Goal: Task Accomplishment & Management: Manage account settings

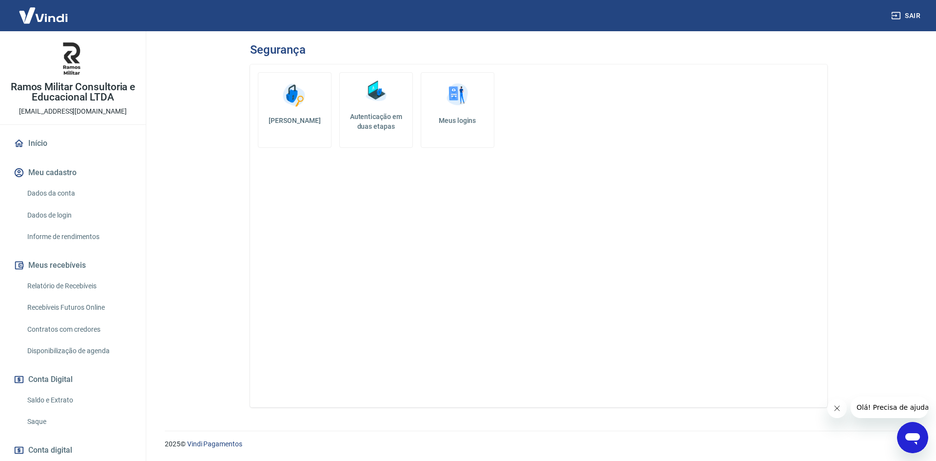
click at [374, 122] on h5 "Autenticação em duas etapas" at bounding box center [376, 122] width 65 height 20
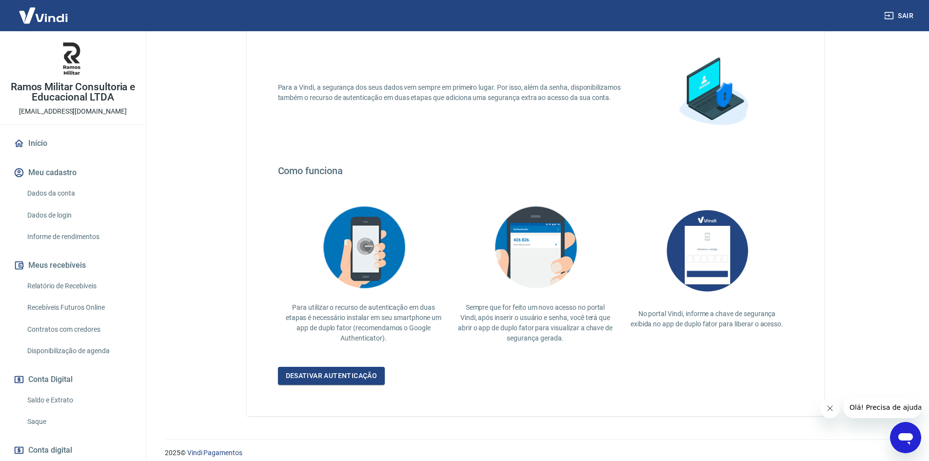
scroll to position [68, 0]
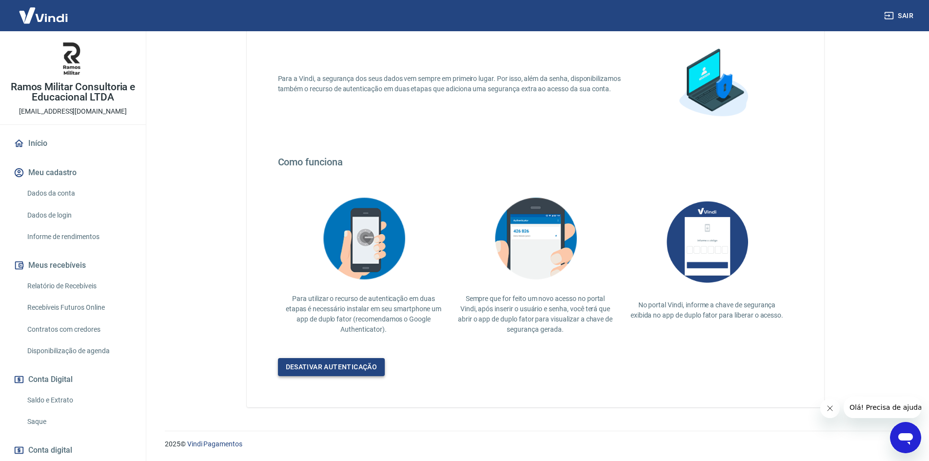
click at [369, 366] on link "Desativar autenticação" at bounding box center [331, 367] width 107 height 18
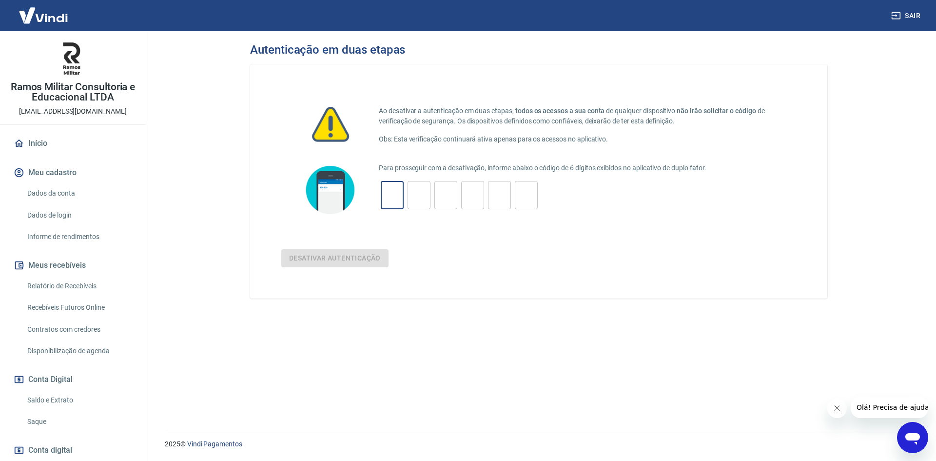
click at [392, 190] on input "tel" at bounding box center [392, 195] width 23 height 21
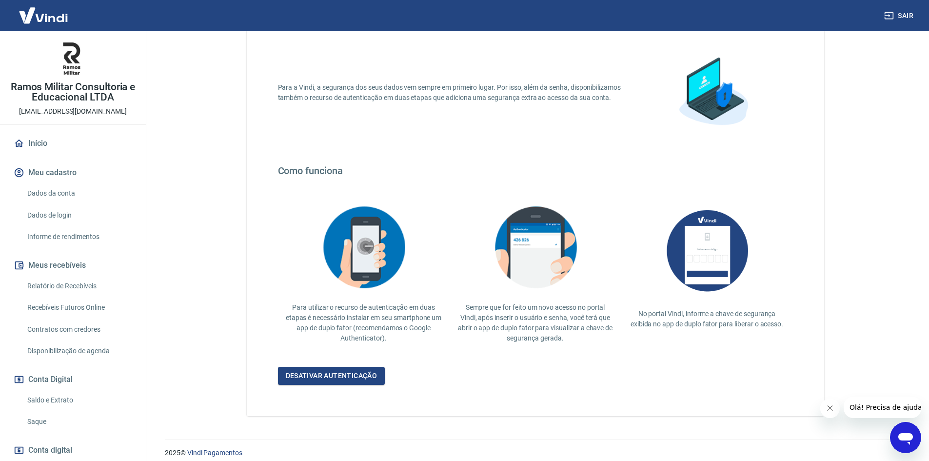
scroll to position [68, 0]
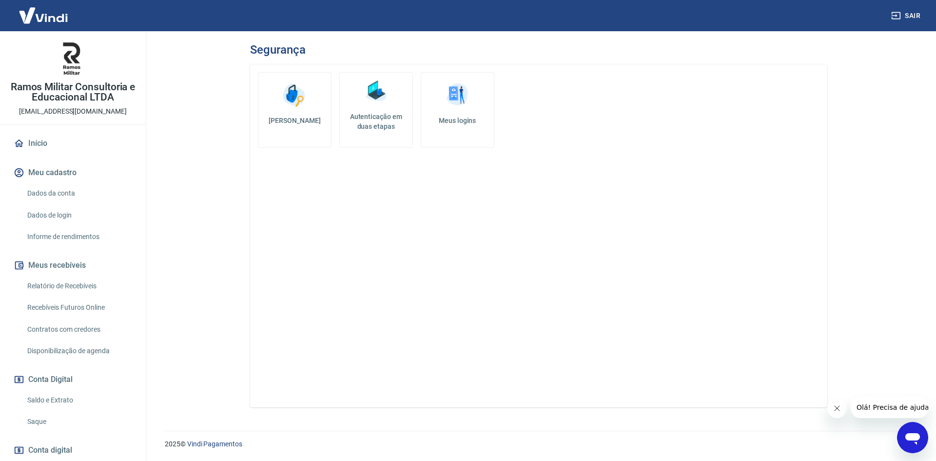
click at [909, 435] on icon "Abrir janela de mensagens" at bounding box center [913, 439] width 15 height 12
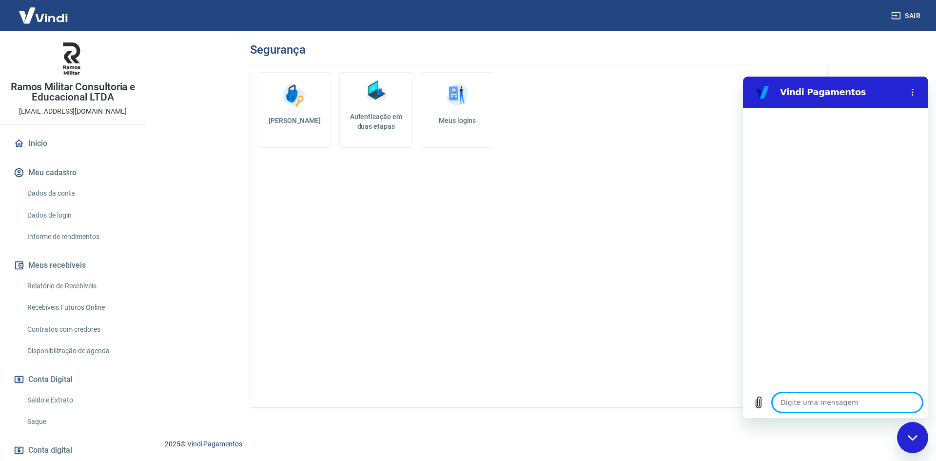
click at [827, 402] on textarea at bounding box center [847, 403] width 150 height 20
type textarea "B"
type textarea "x"
type textarea "Bo"
type textarea "x"
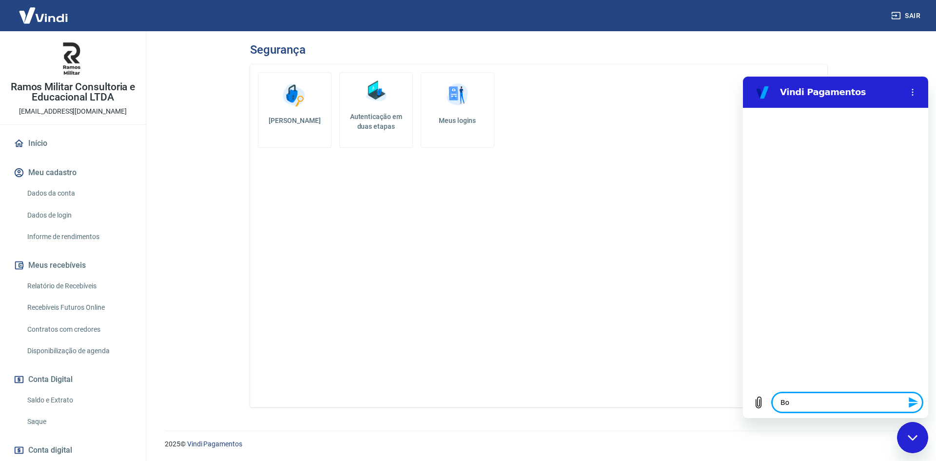
type textarea "Boa"
type textarea "x"
type textarea "Boa"
type textarea "x"
type textarea "Boa t"
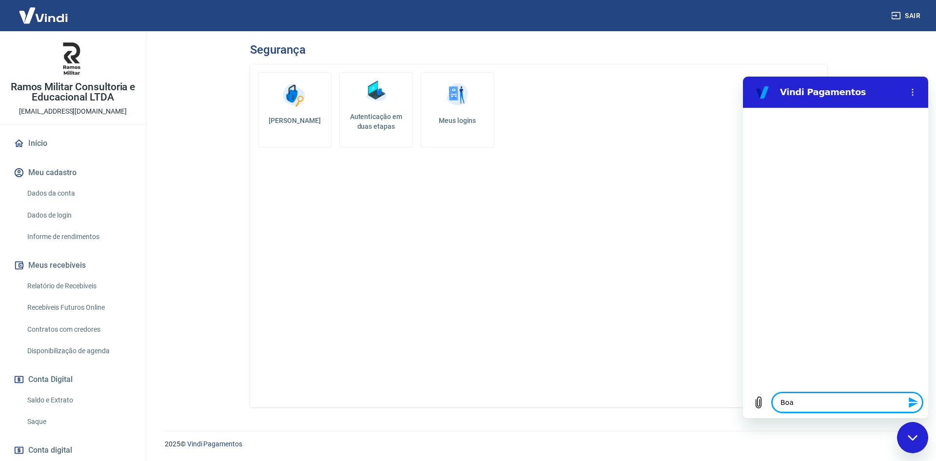
type textarea "x"
type textarea "Boa ta"
type textarea "x"
type textarea "Boa tar"
type textarea "x"
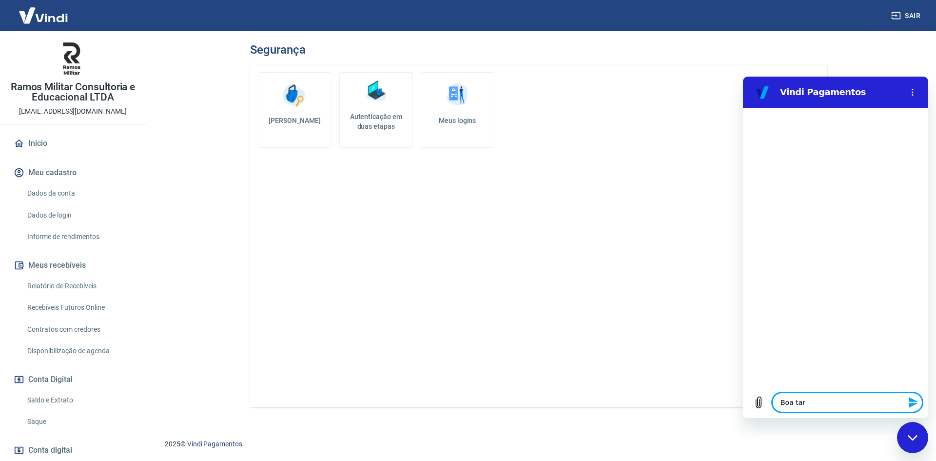
type textarea "Boa tard"
type textarea "x"
type textarea "Boa tarde"
type textarea "x"
type textarea "Boa tarde."
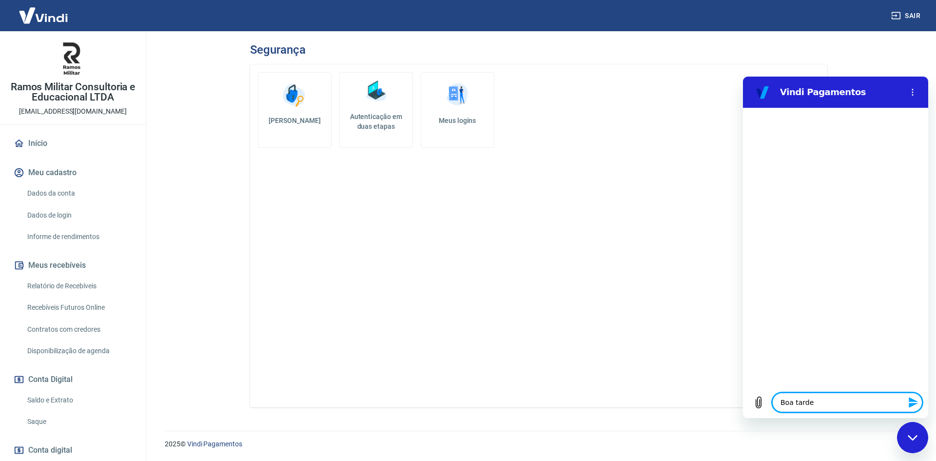
type textarea "x"
type textarea "Boa tarde."
type textarea "x"
type textarea "Boa tarde. P"
type textarea "x"
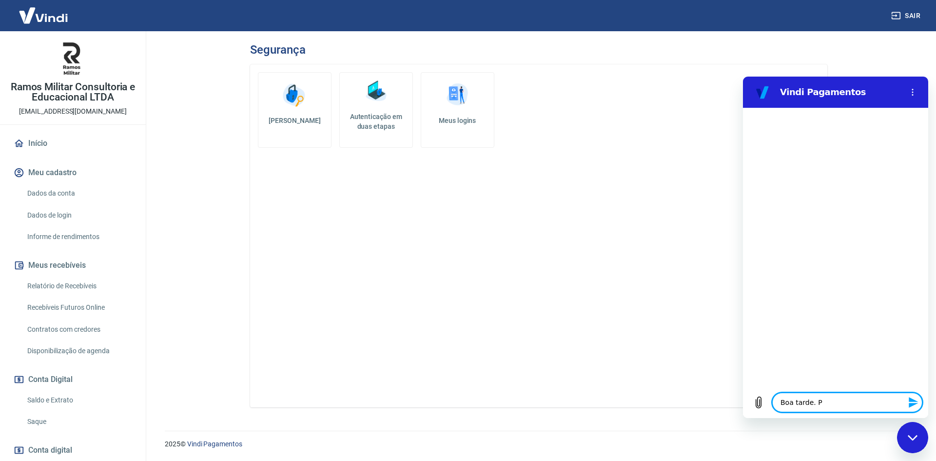
type textarea "Boa tarde. Pe"
type textarea "x"
type textarea "Boa tarde. Per"
type textarea "x"
type textarea "Boa tarde. Perd"
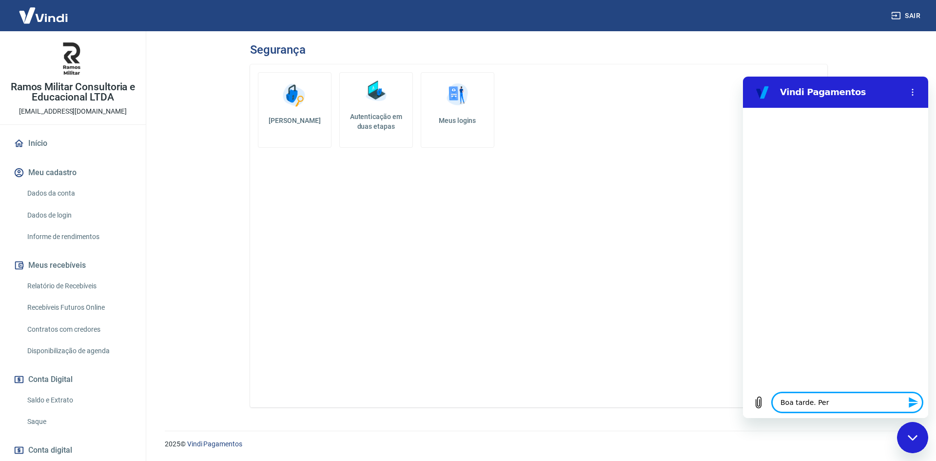
type textarea "x"
type textarea "Boa tarde. Perdi"
type textarea "x"
type textarea "Boa tarde. Perdi"
type textarea "x"
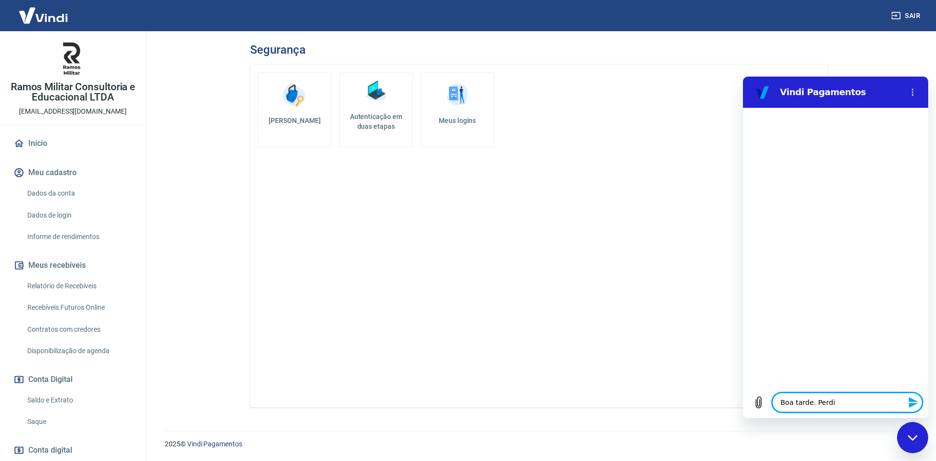
type textarea "Boa tarde. Perdi m"
type textarea "x"
type textarea "Boa tarde. Perdi me"
type textarea "x"
type textarea "Boa tarde. Perdi meu"
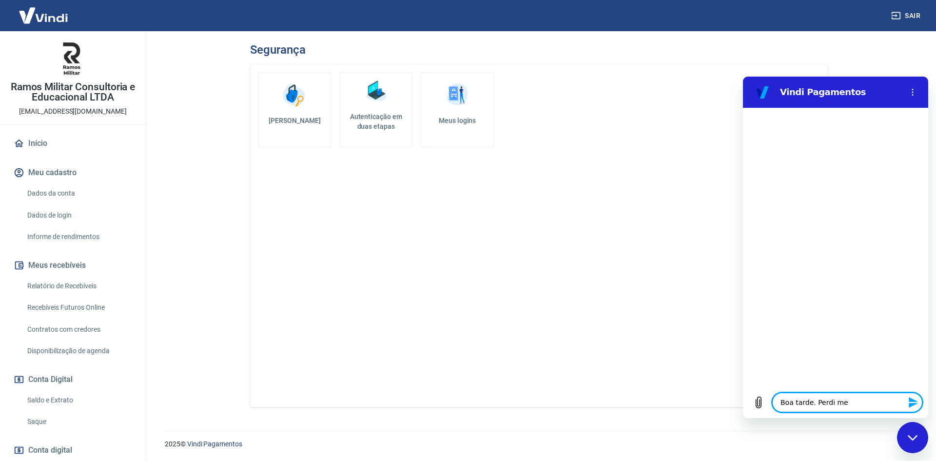
type textarea "x"
type textarea "Boa tarde. Perdi meu"
type textarea "x"
type textarea "Boa tarde. Perdi meu a"
type textarea "x"
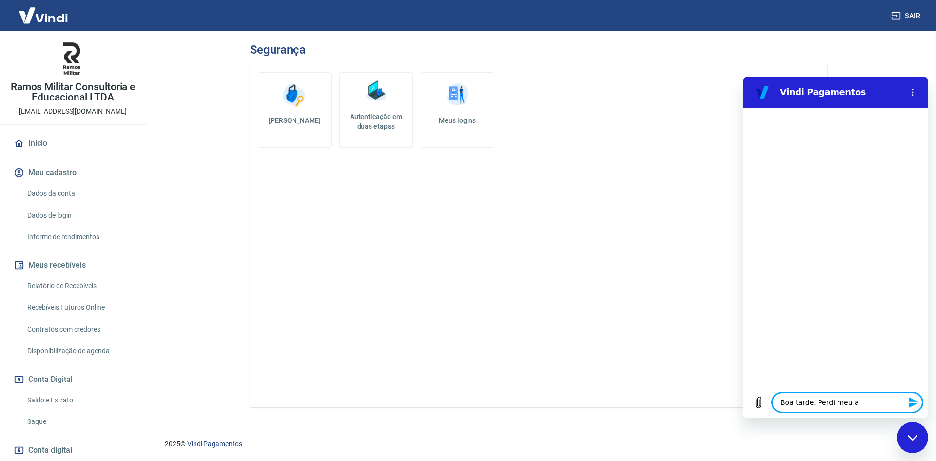
type textarea "Boa tarde. Perdi meu ac"
type textarea "x"
type textarea "Boa tarde. Perdi meu ace"
type textarea "x"
type textarea "Boa tarde. Perdi meu aces"
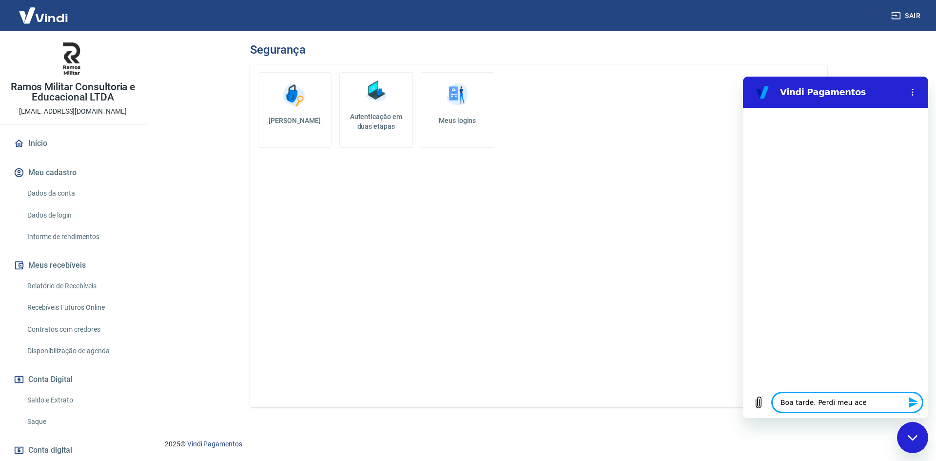
type textarea "x"
type textarea "Boa tarde. Perdi meu acess"
type textarea "x"
type textarea "Boa tarde. Perdi meu acesso"
type textarea "x"
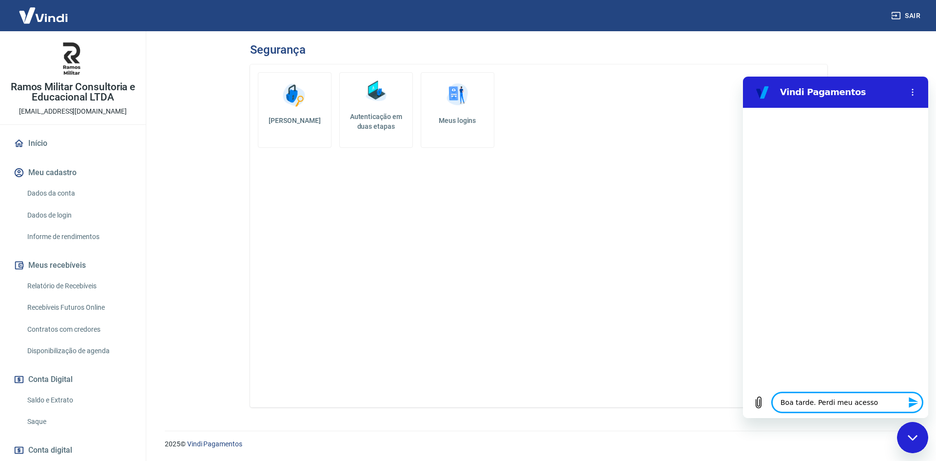
type textarea "Boa tarde. Perdi meu acesso"
type textarea "x"
type textarea "Boa tarde. Perdi meu acesso a"
type textarea "x"
type textarea "Boa tarde. Perdi meu acesso a"
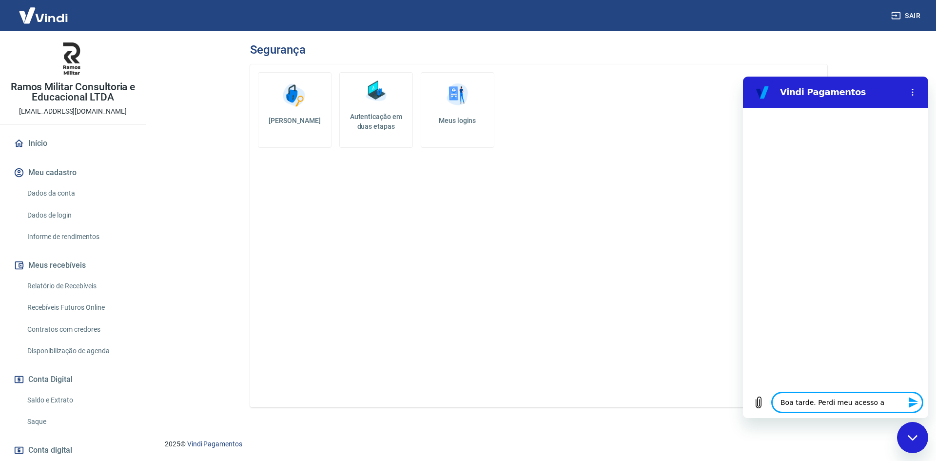
type textarea "x"
type textarea "Boa tarde. Perdi meu acesso a v"
type textarea "x"
type textarea "Boa tarde. Perdi meu acesso a ve"
type textarea "x"
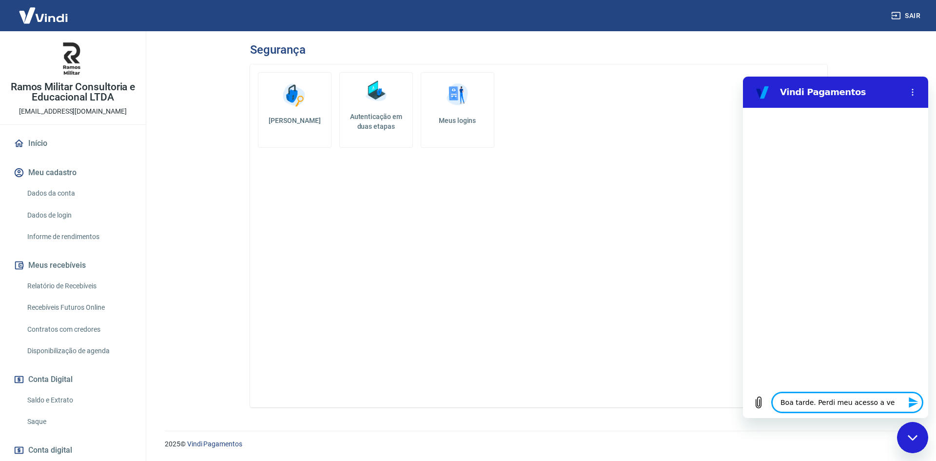
type textarea "Boa tarde. Perdi meu acesso a ver"
type textarea "x"
type textarea "Boa tarde. Perdi meu acesso a veri"
type textarea "x"
type textarea "Boa tarde. Perdi meu acesso a verif"
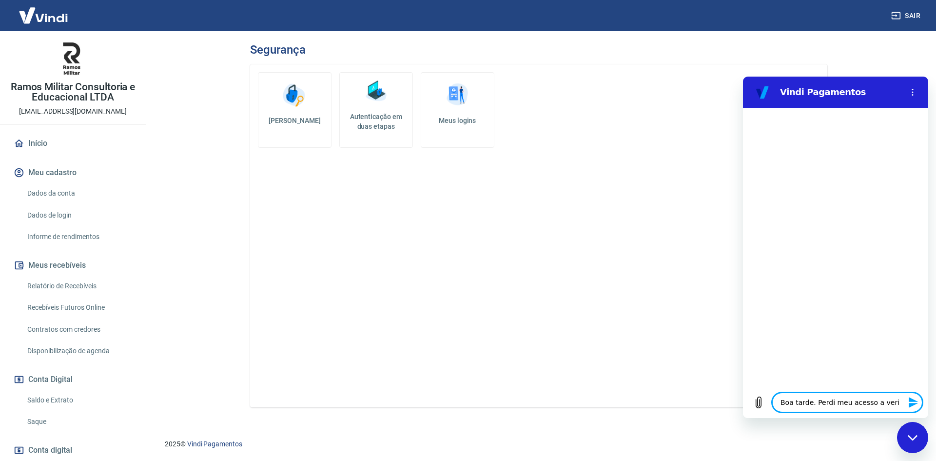
type textarea "x"
type textarea "Boa tarde. Perdi meu acesso a verifi"
type textarea "x"
type textarea "Boa tarde. Perdi meu acesso a verific"
type textarea "x"
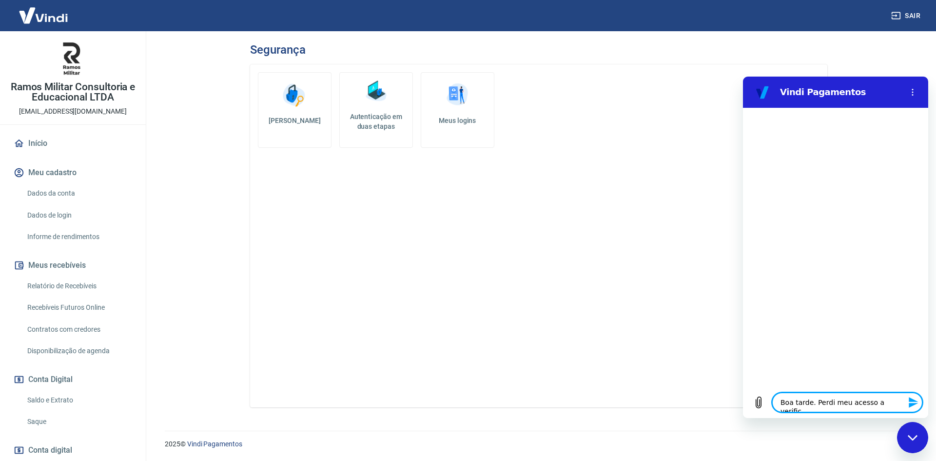
type textarea "Boa tarde. Perdi meu acesso a verifica"
type textarea "x"
type textarea "Boa tarde. Perdi meu acesso a verificaç"
type textarea "x"
type textarea "Boa tarde. Perdi meu acesso a verificaçã"
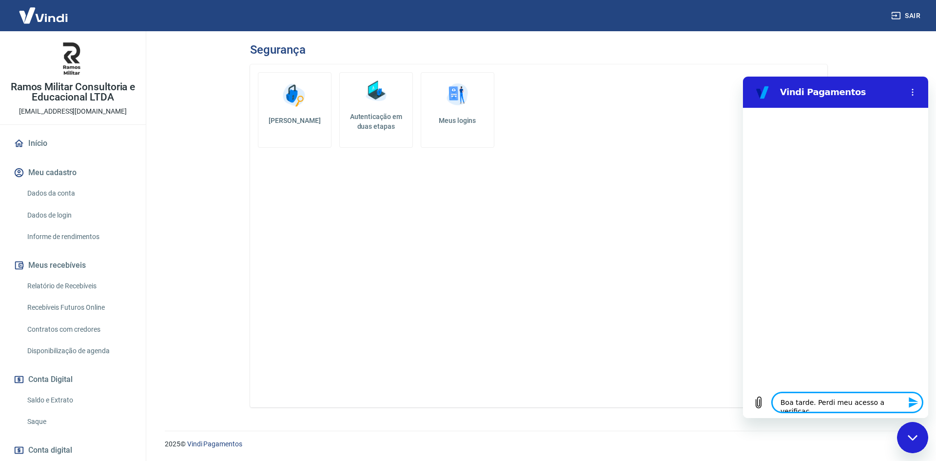
type textarea "x"
type textarea "Boa tarde. Perdi meu acesso a verificação"
type textarea "x"
type textarea "Boa tarde. Perdi meu acesso a verificação"
type textarea "x"
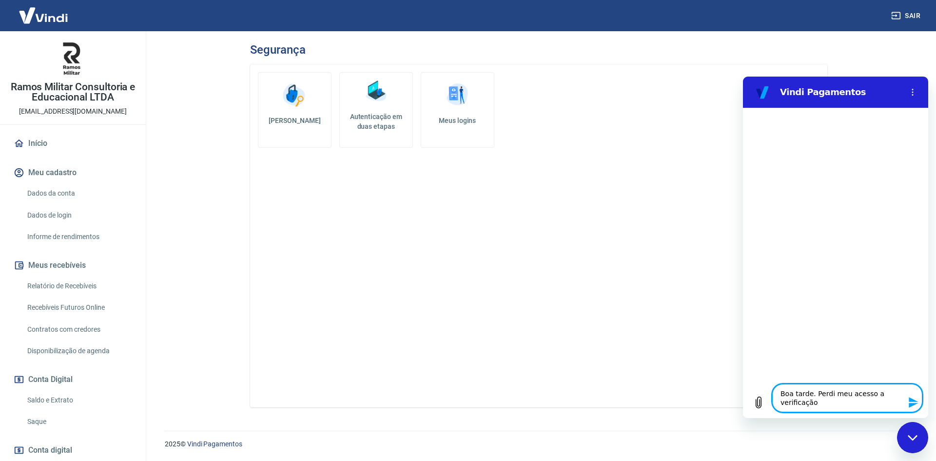
type textarea "Boa tarde. Perdi meu acesso a verificação d"
type textarea "x"
type textarea "Boa tarde. Perdi meu acesso a verificação de"
type textarea "x"
type textarea "Boa tarde. Perdi meu acesso a verificação de"
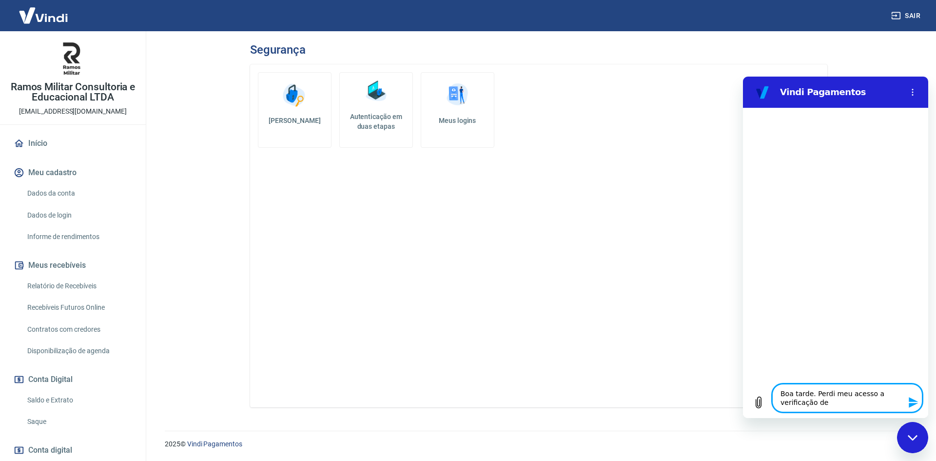
type textarea "x"
type textarea "Boa tarde. Perdi meu acesso a verificação de d"
type textarea "x"
type textarea "Boa tarde. Perdi meu acesso a verificação de do"
type textarea "x"
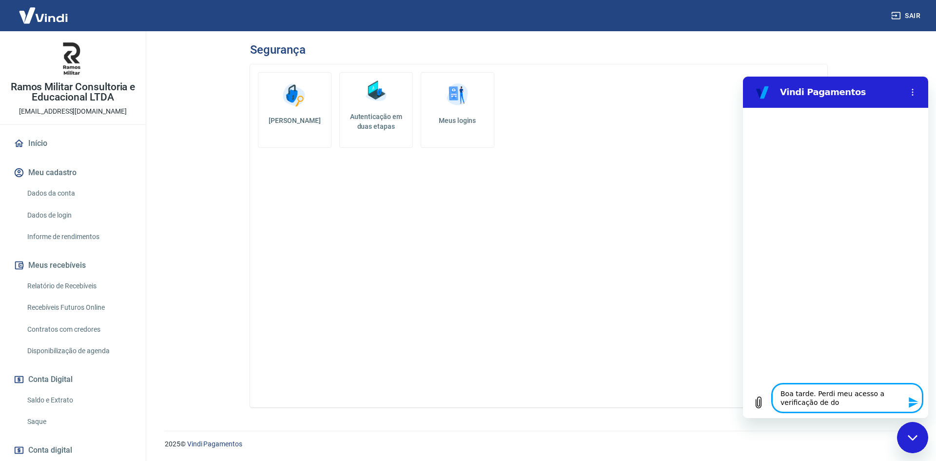
type textarea "Boa tarde. Perdi meu acesso a verificação de doi"
type textarea "x"
type textarea "Boa tarde. Perdi meu acesso a verificação de dois"
type textarea "x"
type textarea "Boa tarde. Perdi meu acesso a verificação de dois"
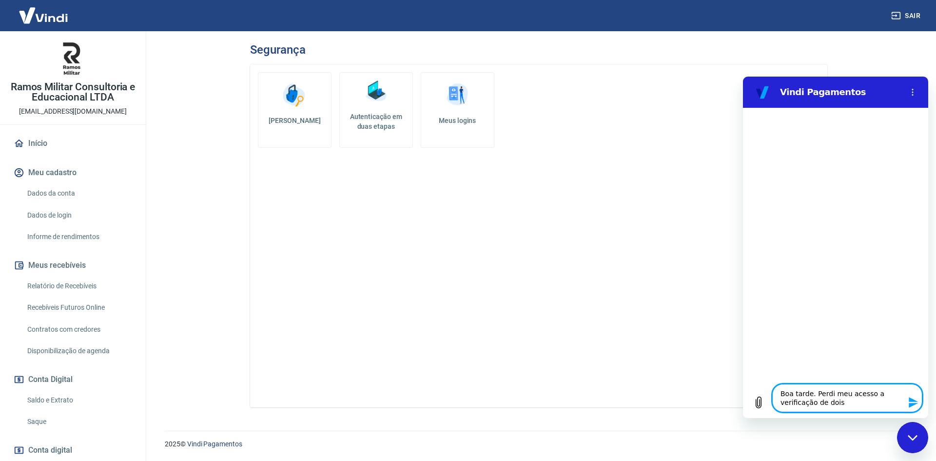
type textarea "x"
type textarea "Boa tarde. Perdi meu acesso a verificação de dois f"
type textarea "x"
type textarea "Boa tarde. Perdi meu acesso a verificação de dois fa"
type textarea "x"
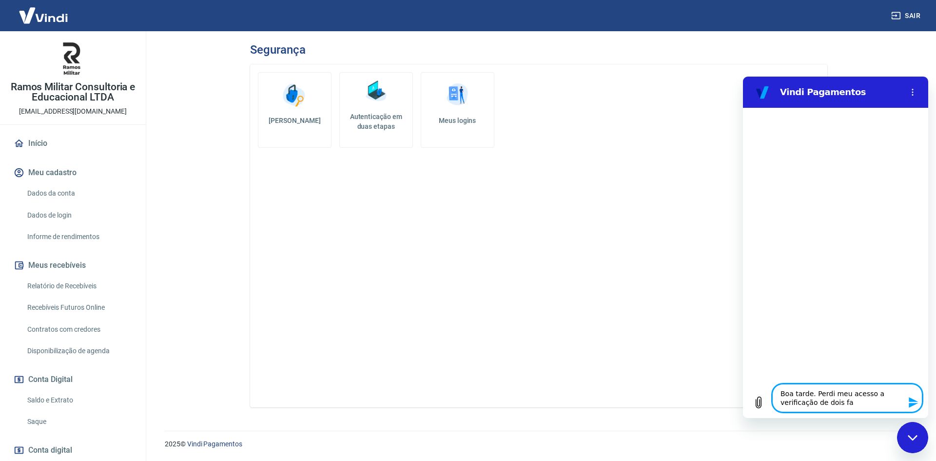
type textarea "Boa tarde. Perdi meu acesso a verificação de dois fat"
type textarea "x"
type textarea "Boa tarde. Perdi meu acesso a verificação de dois fato"
type textarea "x"
type textarea "Boa tarde. Perdi meu acesso a verificação de dois fator"
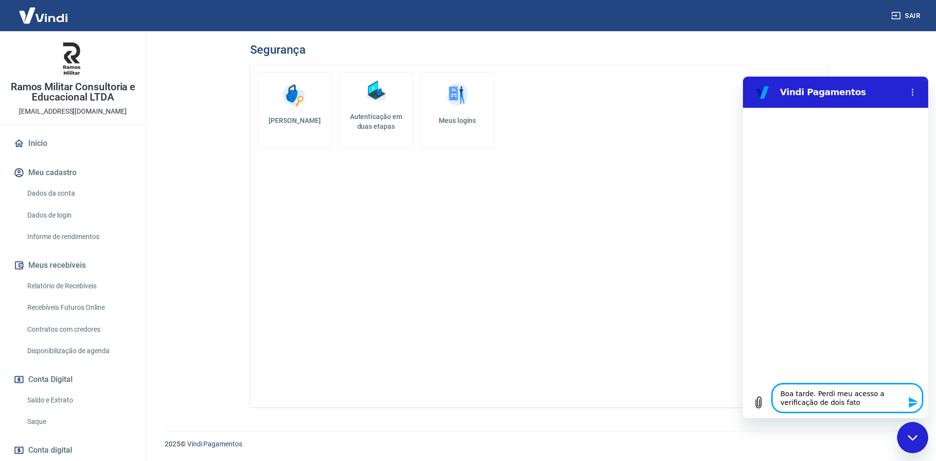
type textarea "x"
type textarea "Boa tarde. Perdi meu acesso a verificação de dois fatore"
type textarea "x"
type textarea "Boa tarde. Perdi meu acesso a verificação de dois fatores"
type textarea "x"
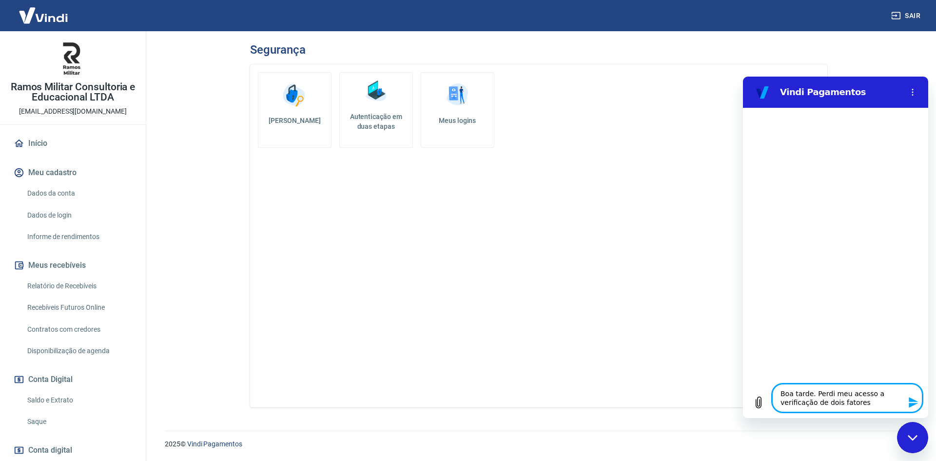
type textarea "Boa tarde. Perdi meu acesso a verificação de dois fatores."
type textarea "x"
type textarea "Boa tarde. Perdi meu acesso a verificação de dois fatores."
type textarea "x"
type textarea "Boa tarde. Perdi meu acesso a verificação de dois fatores."
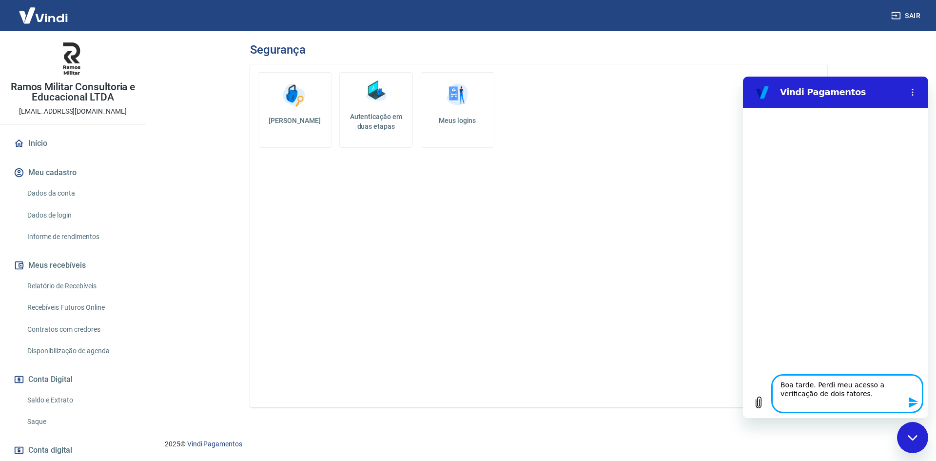
type textarea "x"
type textarea "Boa tarde. Perdi meu acesso a verificação de dois fatores. Q"
type textarea "x"
type textarea "Boa tarde. Perdi meu acesso a verificação de dois fatores. Qu"
type textarea "x"
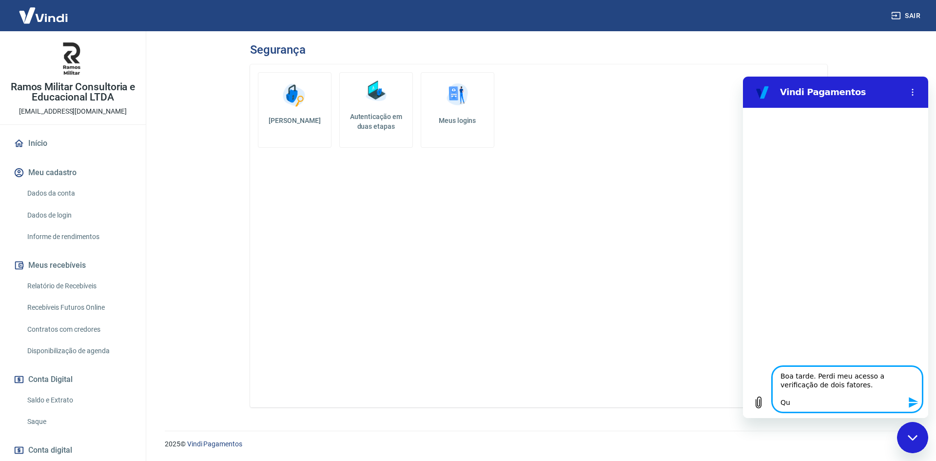
type textarea "Boa tarde. Perdi meu acesso a verificação de dois fatores. Que"
type textarea "x"
type textarea "Boa tarde. Perdi meu acesso a verificação de dois fatores. Quer"
type textarea "x"
type textarea "Boa tarde. Perdi meu acesso a verificação de dois fatores. Queri"
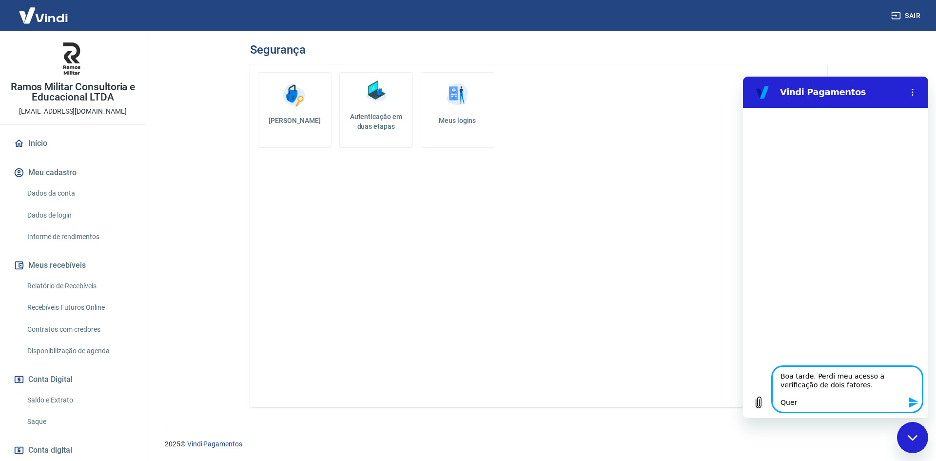
type textarea "x"
type textarea "Boa tarde. Perdi meu acesso a verificação de dois fatores. [GEOGRAPHIC_DATA]"
type textarea "x"
type textarea "Boa tarde. Perdi meu acesso a verificação de dois fatores. [GEOGRAPHIC_DATA]"
type textarea "x"
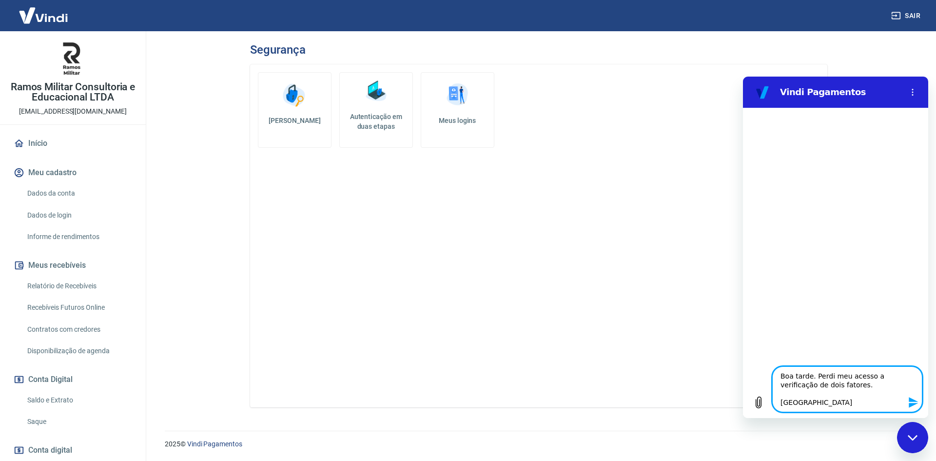
type textarea "Boa tarde. Perdi meu acesso a verificação de dois fatores. Queria r"
type textarea "x"
type textarea "Boa tarde. Perdi meu acesso a verificação de dois fatores. Queria re"
type textarea "x"
type textarea "Boa tarde. Perdi meu acesso a verificação de dois fatores. Queria rei"
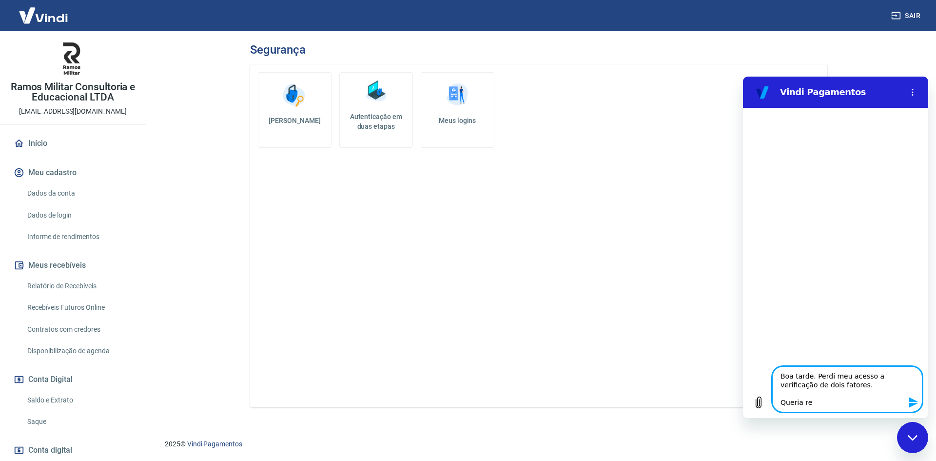
type textarea "x"
type textarea "Boa tarde. Perdi meu acesso a verificação de dois fatores. Queria rein"
type textarea "x"
type textarea "Boa tarde. Perdi meu acesso a verificação de dois fatores. Queria reint"
type textarea "x"
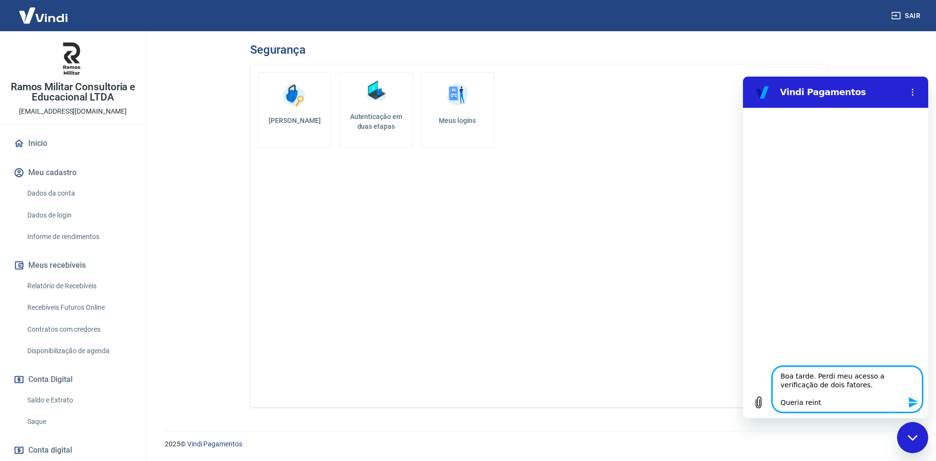
type textarea "Boa tarde. Perdi meu acesso a verificação de dois fatores. Queria reinta"
type textarea "x"
type textarea "Boa tarde. Perdi meu acesso a verificação de dois fatores. Queria reintal"
type textarea "x"
type textarea "Boa tarde. Perdi meu acesso a verificação de dois fatores. Queria reintala"
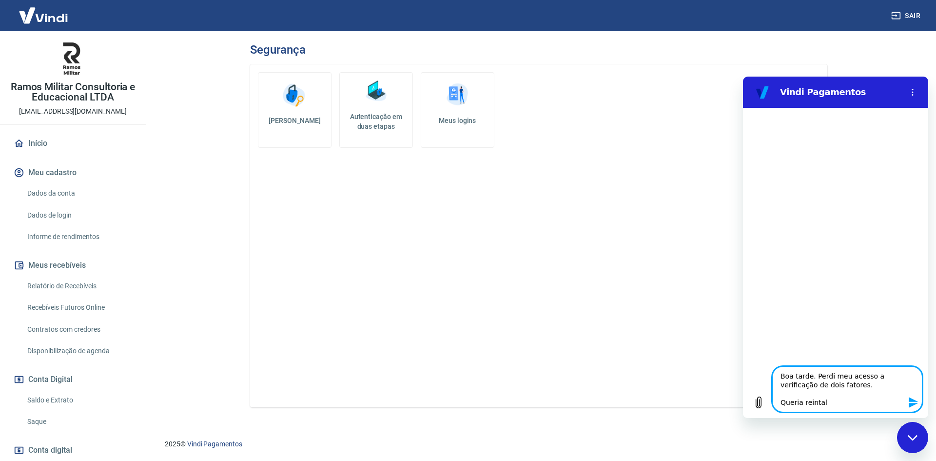
type textarea "x"
type textarea "Boa tarde. Perdi meu acesso a verificação de dois fatores. Queria reintalar"
type textarea "x"
type textarea "Boa tarde. Perdi meu acesso a verificação de dois fatores. Queria reintalar"
type textarea "x"
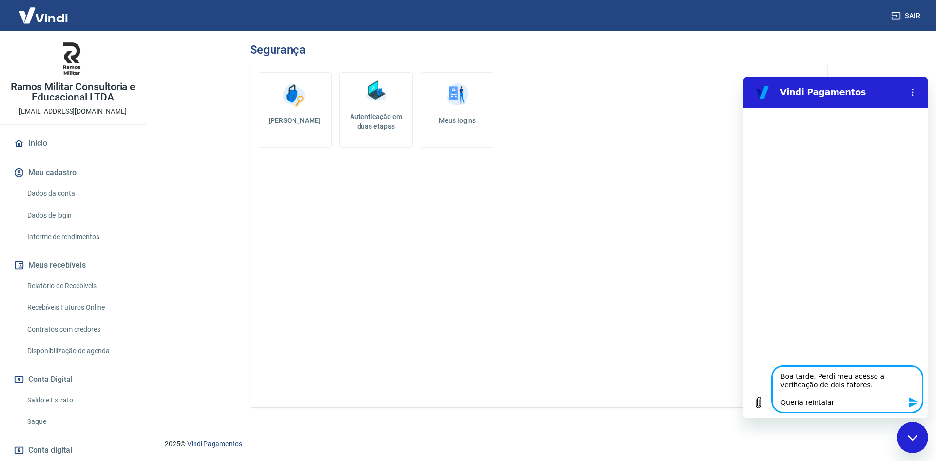
type textarea "Boa tarde. Perdi meu acesso a verificação de dois fatores. Queria reintalar n"
type textarea "x"
type textarea "Boa tarde. Perdi meu acesso a verificação de dois fatores. Queria reintalar no"
type textarea "x"
type textarea "Boa tarde. Perdi meu acesso a verificação de dois fatores. Queria reintalar nov"
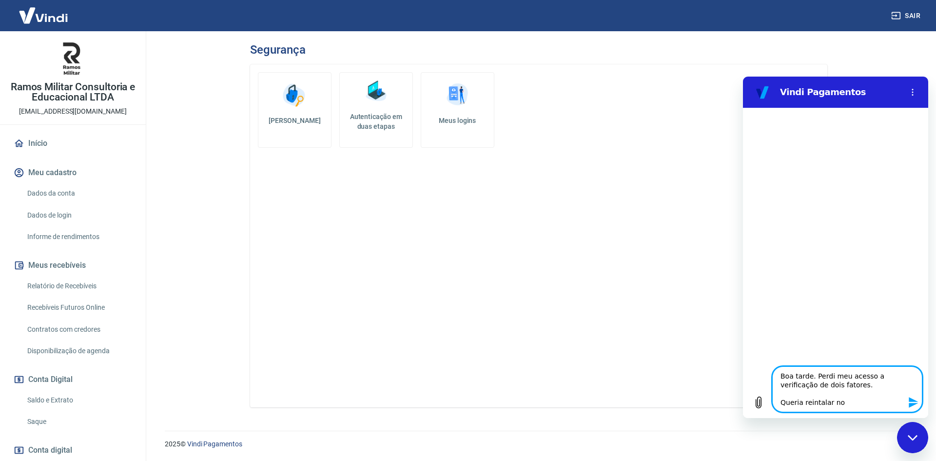
type textarea "x"
type textarea "Boa tarde. Perdi meu acesso a verificação de dois fatores. Queria reintalar nova"
type textarea "x"
type textarea "Boa tarde. Perdi meu acesso a verificação de dois fatores. Queria reintalar nov…"
type textarea "x"
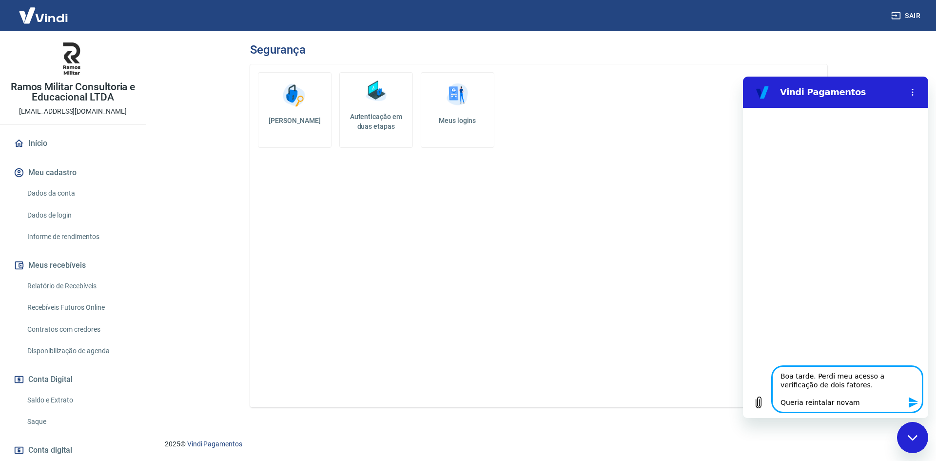
type textarea "Boa tarde. Perdi meu acesso a verificação de dois fatores. Queria reintalar nov…"
type textarea "x"
type textarea "Boa tarde. Perdi meu acesso a verificação de dois fatores. Queria reintalar nov…"
type textarea "x"
type textarea "Boa tarde. Perdi meu acesso a verificação de dois fatores. Queria reintalar nov…"
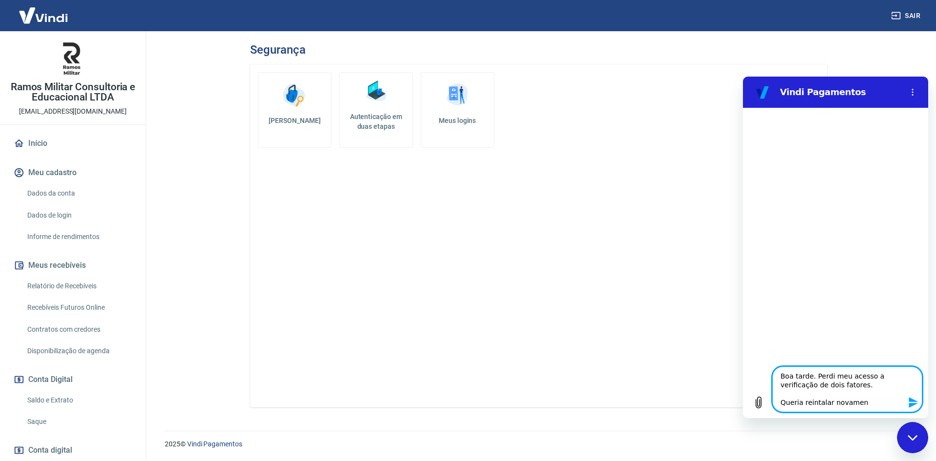
type textarea "x"
type textarea "Boa tarde. Perdi meu acesso a verificação de dois fatores. Queria reintalar nov…"
type textarea "x"
type textarea "Boa tarde. Perdi meu acesso a verificação de dois fatores. Queria reintalar nov…"
type textarea "x"
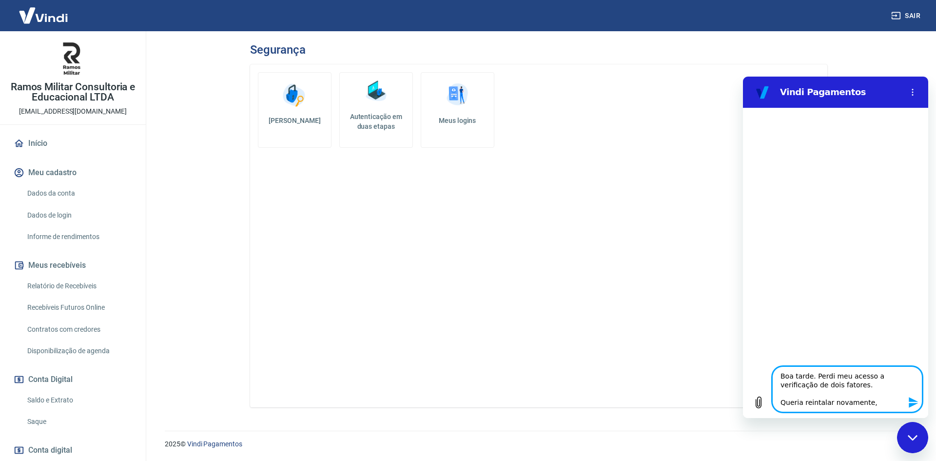
type textarea "Boa tarde. Perdi meu acesso a verificação de dois fatores. Queria reintalar nov…"
type textarea "x"
type textarea "Boa tarde. Perdi meu acesso a verificação de dois fatores. Queria reintalar nov…"
type textarea "x"
type textarea "Boa tarde. Perdi meu acesso a verificação de dois fatores. Queria reintalar nov…"
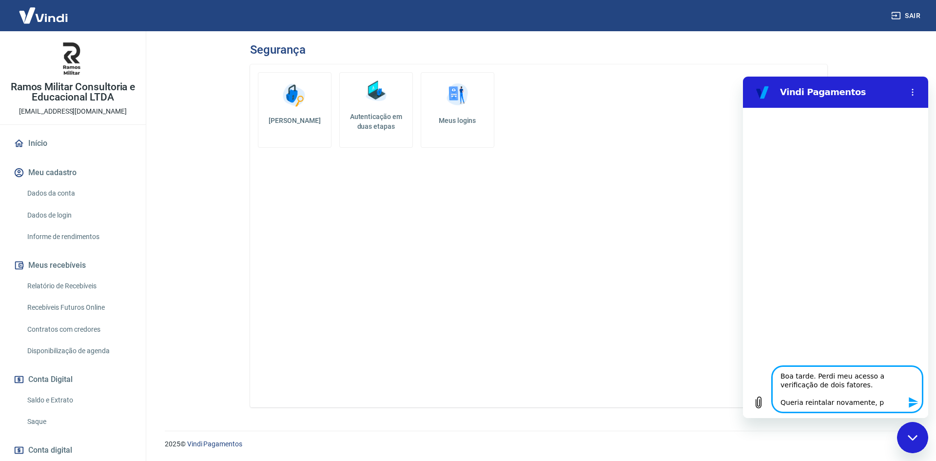
type textarea "x"
type textarea "Boa tarde. Perdi meu acesso a verificação de dois fatores. Queria reintalar nov…"
type textarea "x"
type textarea "Boa tarde. Perdi meu acesso a verificação de dois fatores. Queria reintalar nov…"
type textarea "x"
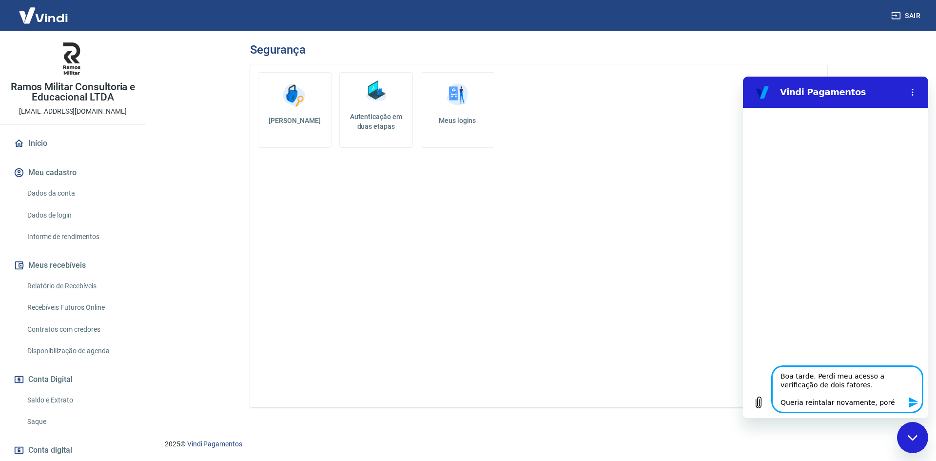
type textarea "Boa tarde. Perdi meu acesso a verificação de dois fatores. Queria reintalar nov…"
type textarea "x"
type textarea "Boa tarde. Perdi meu acesso a verificação de dois fatores. Queria reintalar nov…"
type textarea "x"
type textarea "Boa tarde. Perdi meu acesso a verificação de dois fatores. Queria reintalar nov…"
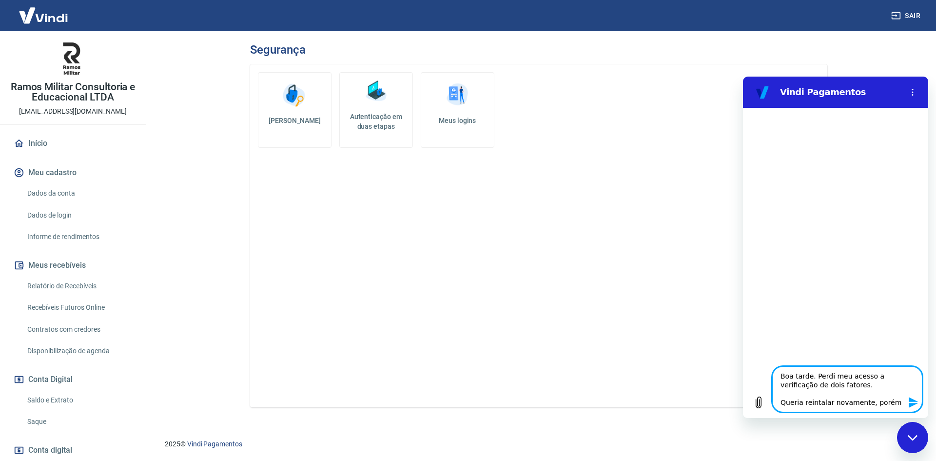
type textarea "x"
type textarea "Boa tarde. Perdi meu acesso a verificação de dois fatores. Queria reintalar nov…"
type textarea "x"
type textarea "Boa tarde. Perdi meu acesso a verificação de dois fatores. Queria reintalar nov…"
type textarea "x"
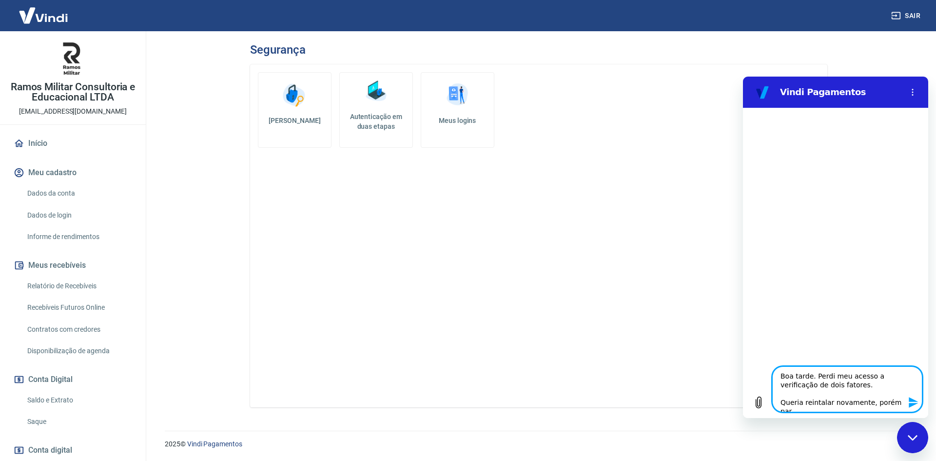
type textarea "Boa tarde. Perdi meu acesso a verificação de dois fatores. Queria reintalar nov…"
type textarea "x"
type textarea "Boa tarde. Perdi meu acesso a verificação de dois fatores. Queria reintalar nov…"
type textarea "x"
type textarea "Boa tarde. Perdi meu acesso a verificação de dois fatores. Queria reintalar nov…"
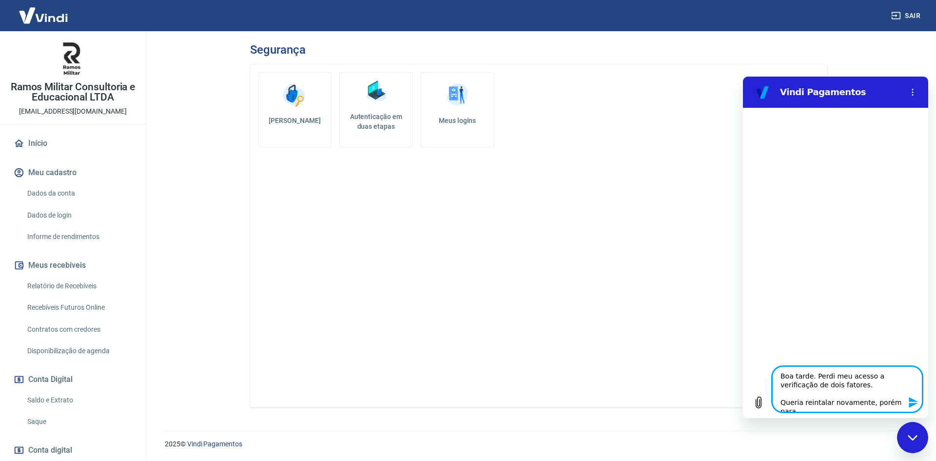
type textarea "x"
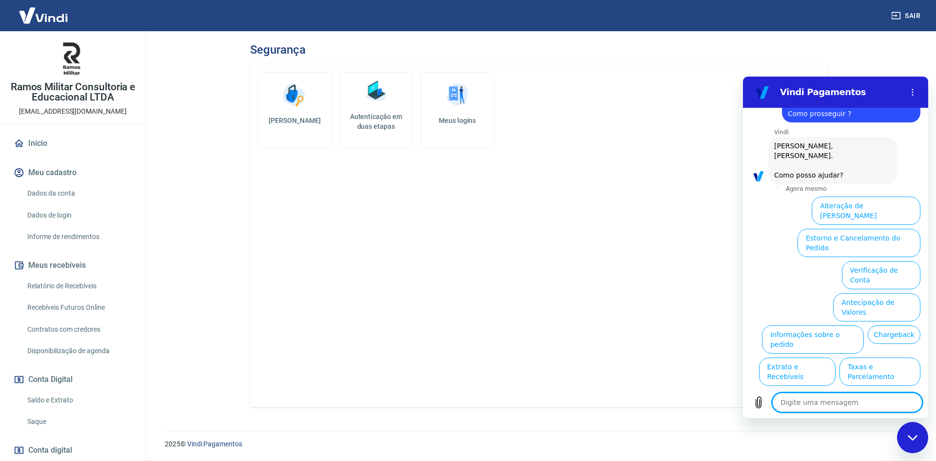
scroll to position [120, 0]
click at [891, 260] on button "Verificação de Conta" at bounding box center [881, 274] width 79 height 28
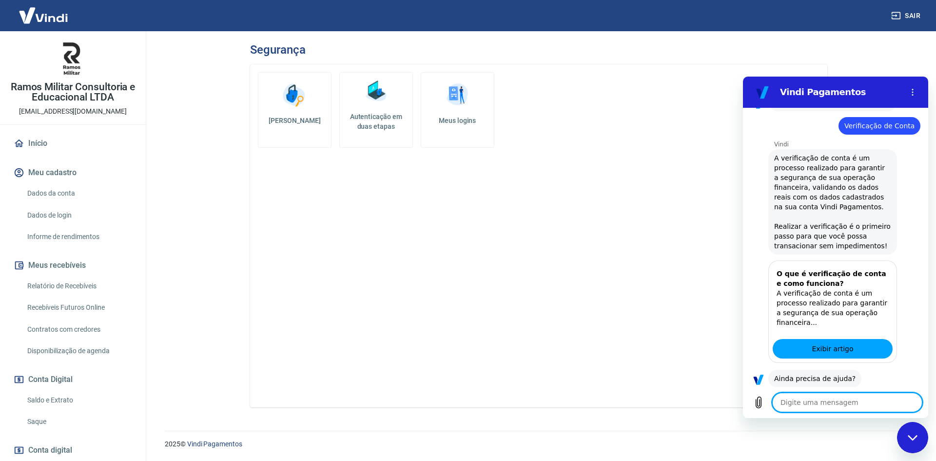
scroll to position [217, 0]
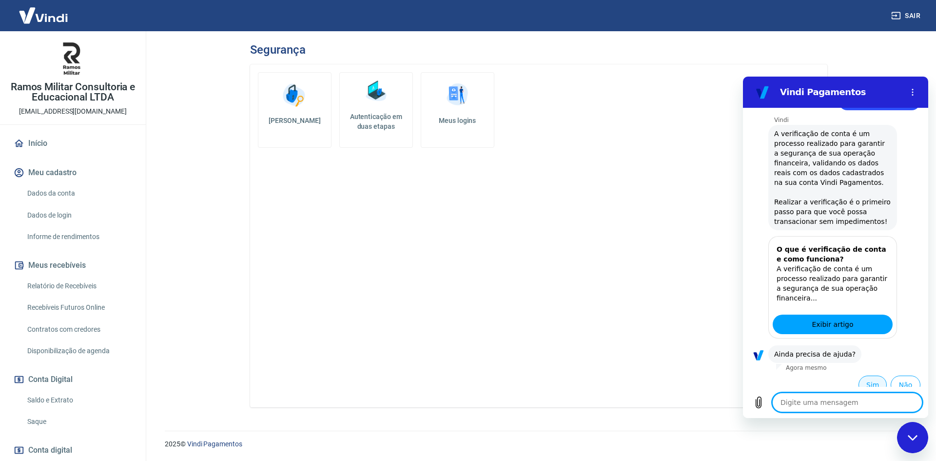
click at [869, 376] on button "Sim" at bounding box center [873, 385] width 28 height 19
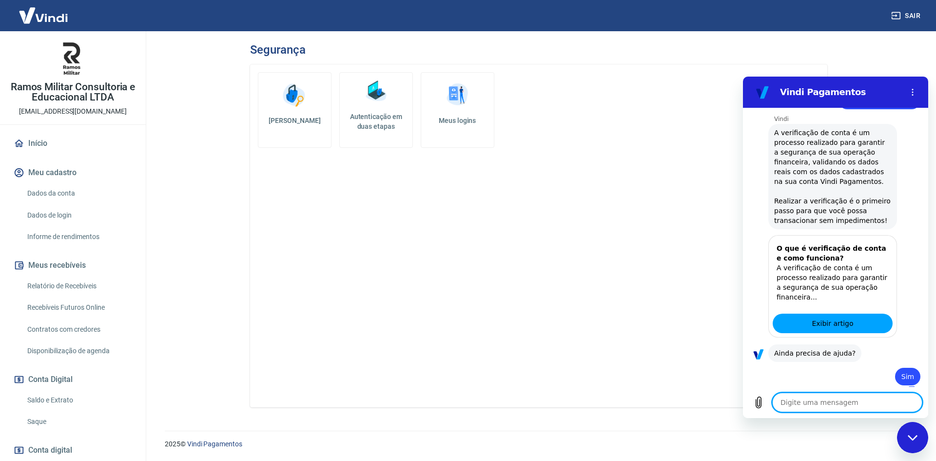
click at [856, 402] on textarea at bounding box center [847, 403] width 150 height 20
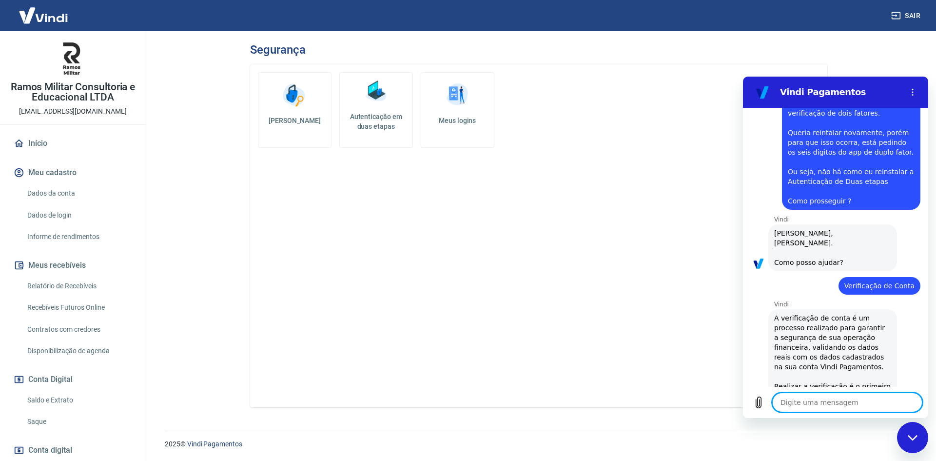
scroll to position [0, 0]
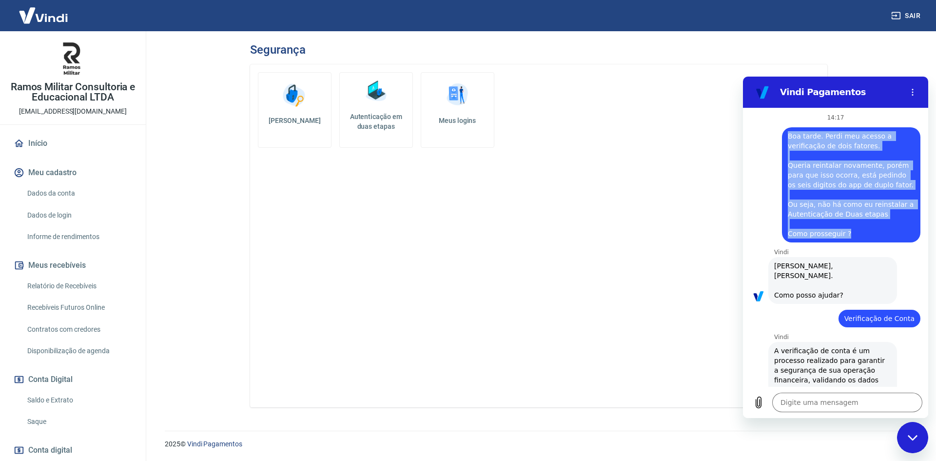
drag, startPoint x: 851, startPoint y: 234, endPoint x: 789, endPoint y: 134, distance: 117.6
click at [789, 134] on span "Boa tarde. Perdi meu acesso a verificação de dois fatores. Queria reintalar nov…" at bounding box center [851, 184] width 127 height 107
copy span "Boa tarde. Perdi meu acesso a verificação de dois fatores. Queria reintalar nov…"
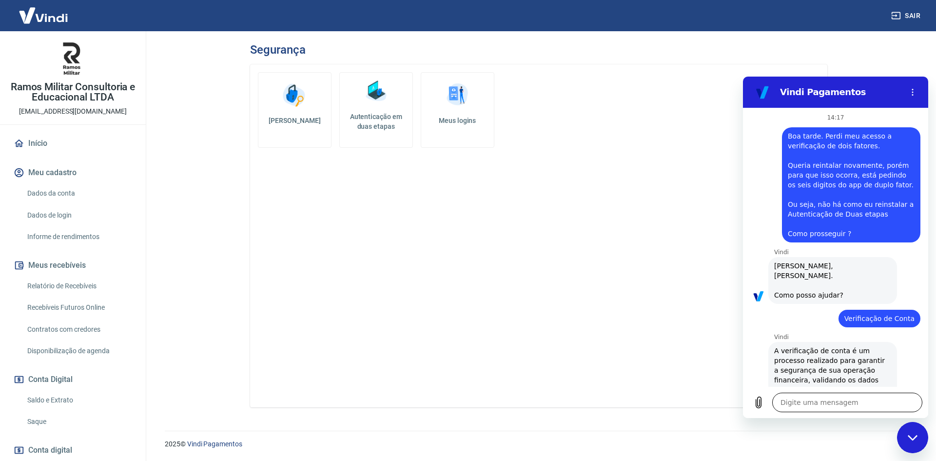
click at [851, 404] on textarea at bounding box center [847, 403] width 150 height 20
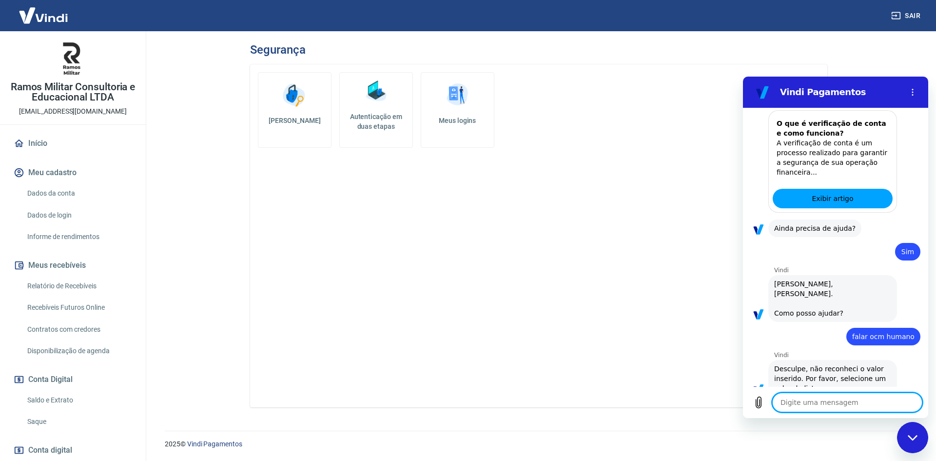
scroll to position [345, 0]
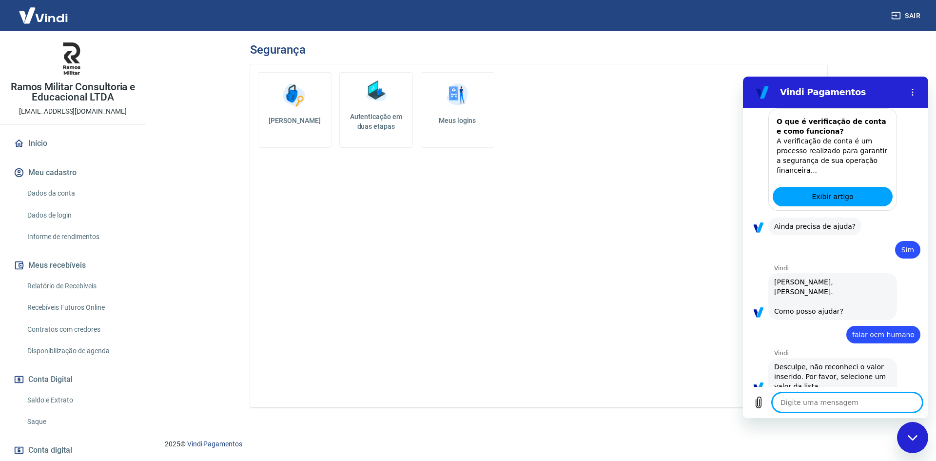
click at [831, 396] on textarea at bounding box center [847, 403] width 150 height 20
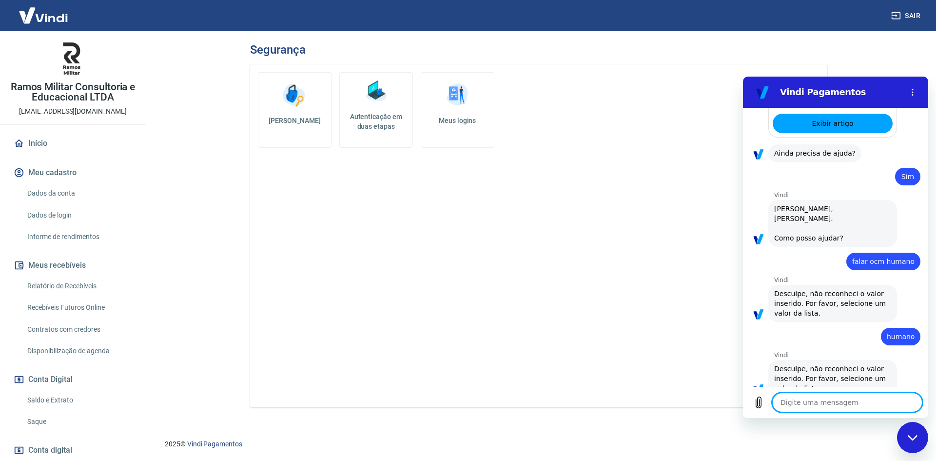
scroll to position [420, 0]
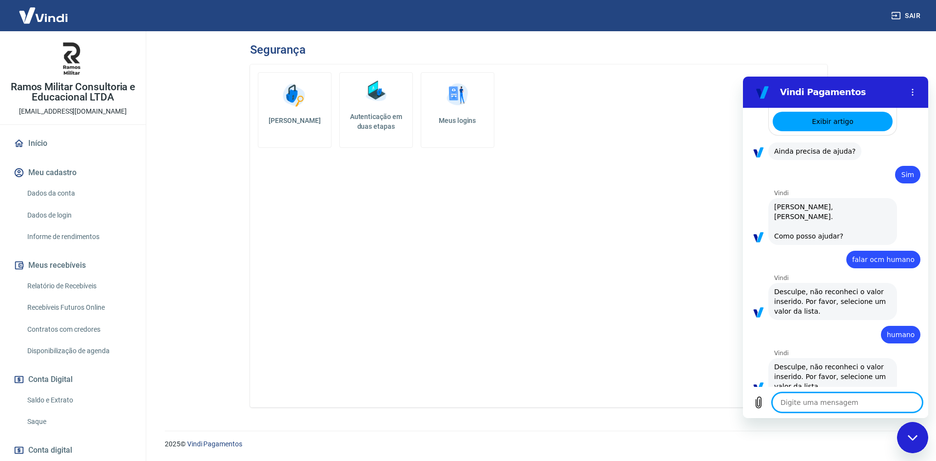
click at [831, 396] on textarea at bounding box center [847, 403] width 150 height 20
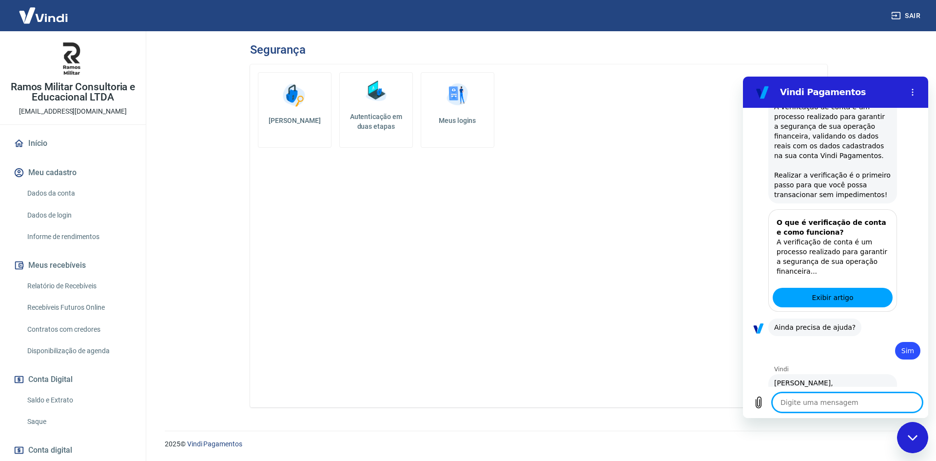
scroll to position [495, 0]
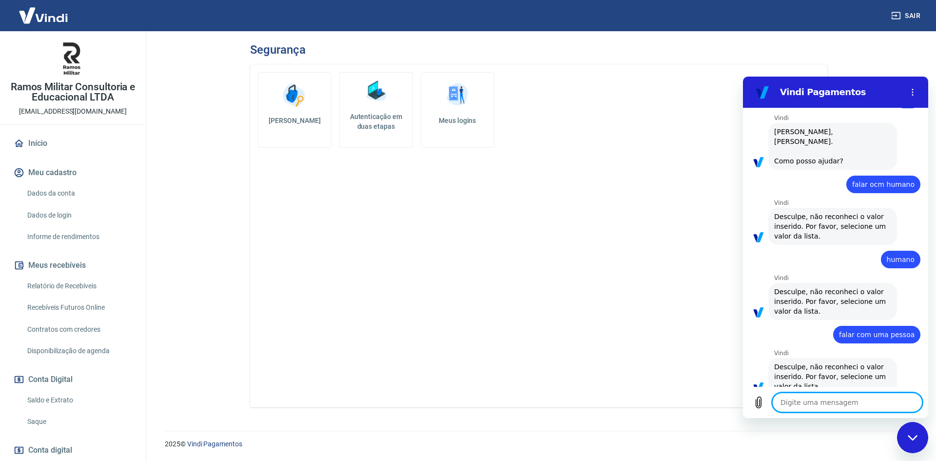
click at [862, 408] on textarea at bounding box center [847, 403] width 150 height 20
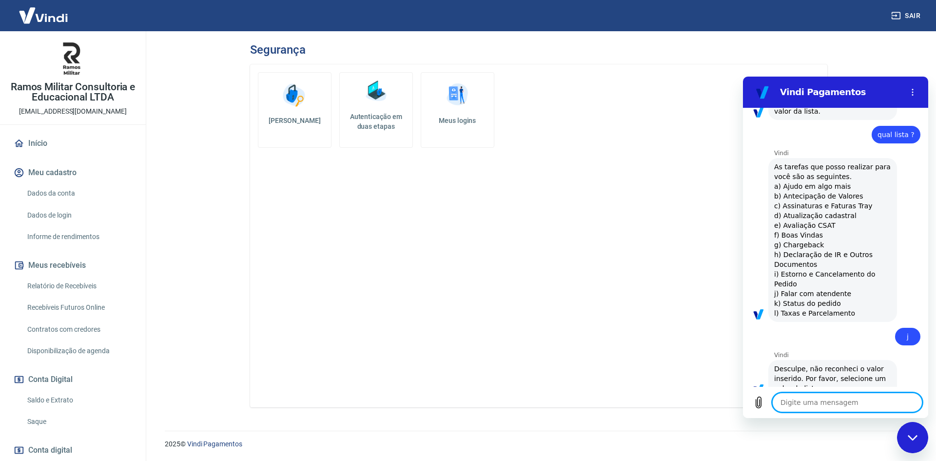
scroll to position [772, 0]
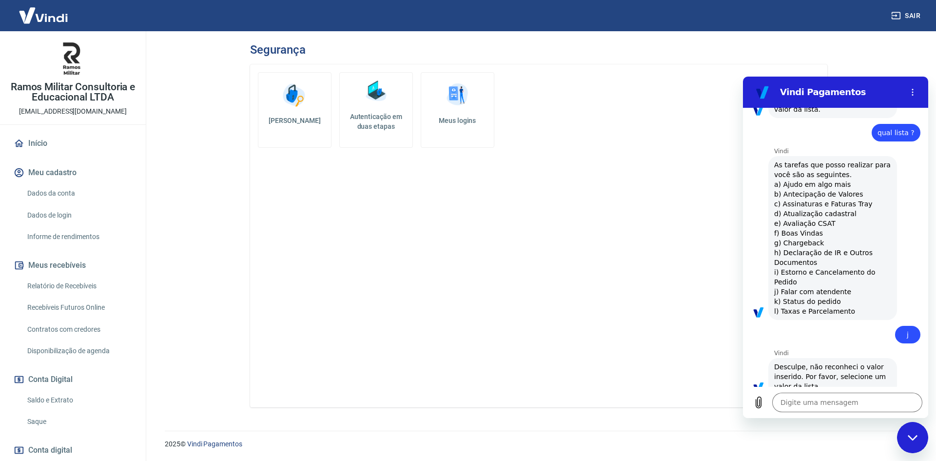
drag, startPoint x: 848, startPoint y: 272, endPoint x: 764, endPoint y: 276, distance: 84.5
click at [764, 276] on div "Vindi diz: As tarefas que posso realizar para você são as seguintes. a) Ajudo e…" at bounding box center [840, 237] width 178 height 165
copy span "j) Falar com atendente"
click at [855, 403] on textarea at bounding box center [847, 403] width 150 height 20
paste textarea "j) Falar com atendente"
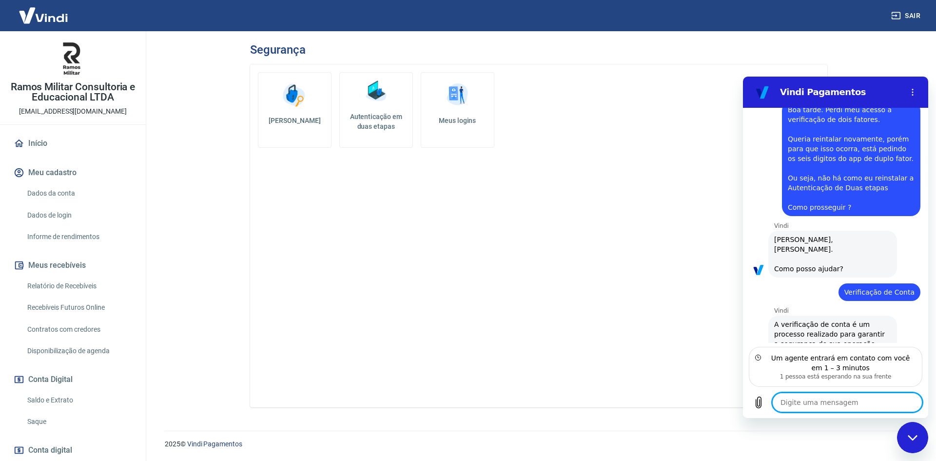
scroll to position [0, 0]
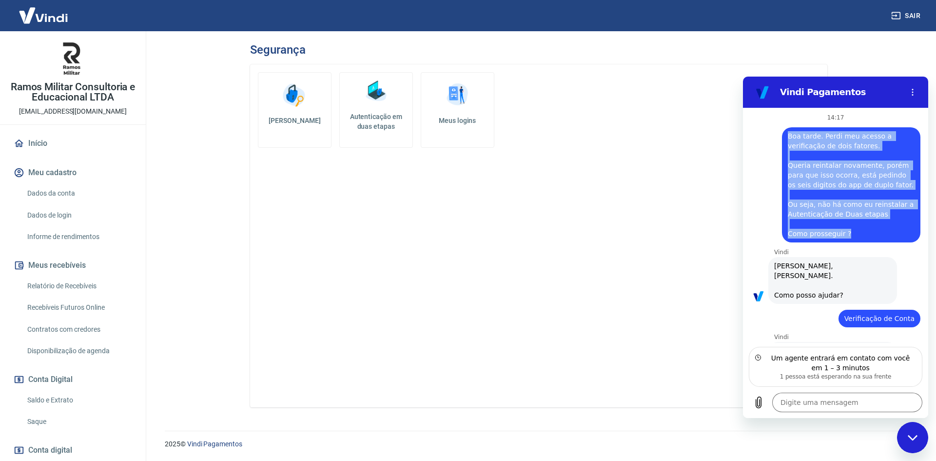
drag, startPoint x: 849, startPoint y: 235, endPoint x: 786, endPoint y: 131, distance: 121.7
click at [786, 131] on div "diz: Boa tarde. Perdi meu acesso a verificação de dois fatores. Queria reintala…" at bounding box center [851, 184] width 139 height 115
copy span "Boa tarde. Perdi meu acesso a verificação de dois fatores. Queria reintalar nov…"
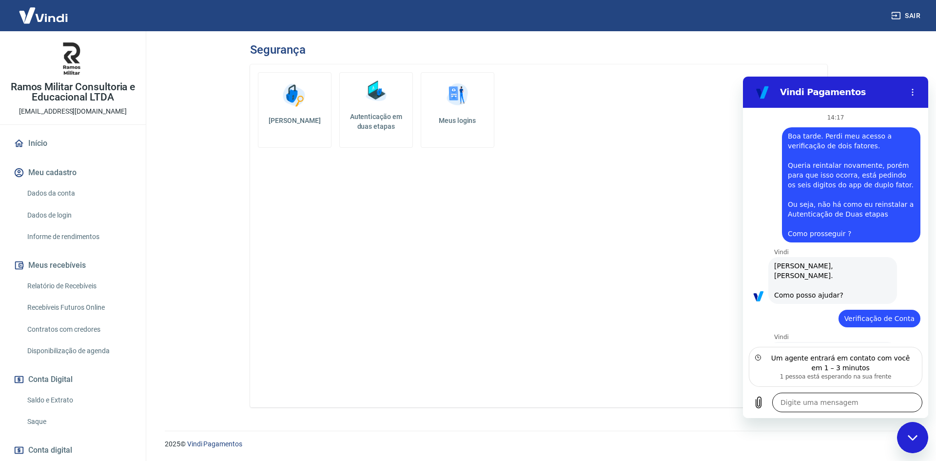
click at [824, 398] on textarea at bounding box center [847, 403] width 150 height 20
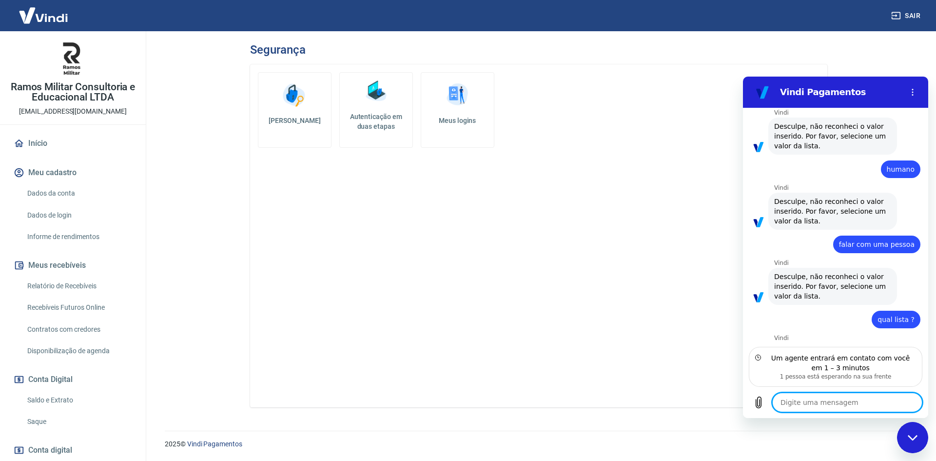
scroll to position [873, 0]
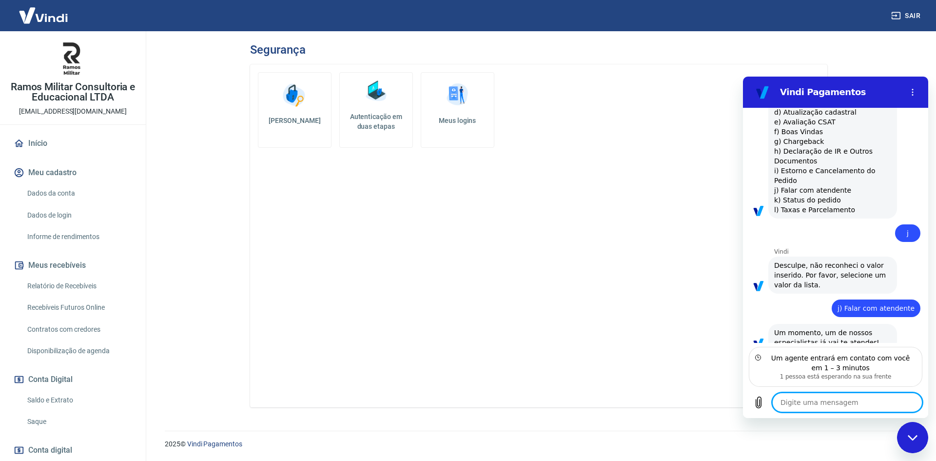
paste textarea "Boa tarde. Perdi meu acesso a verificação de dois fatores. Queria reintalar nov…"
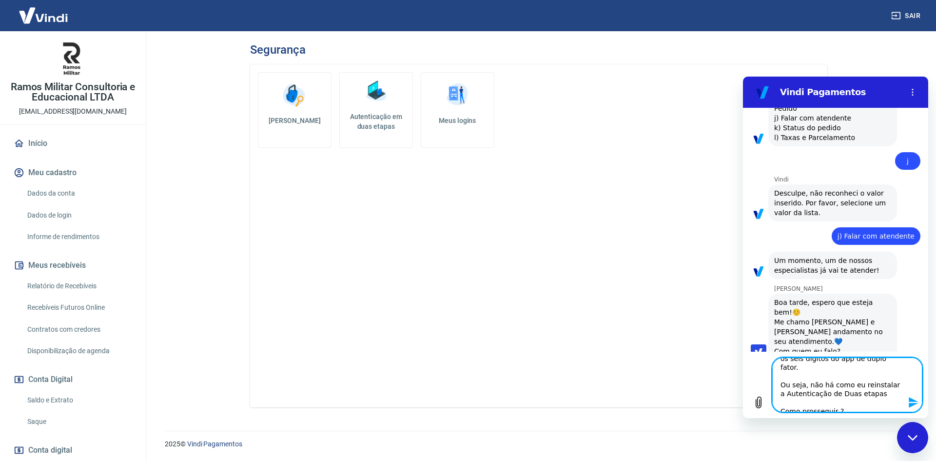
scroll to position [0, 0]
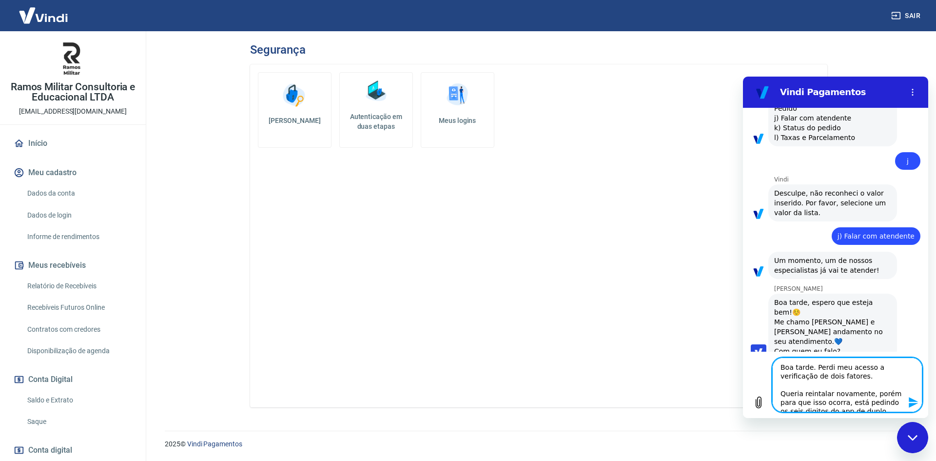
drag, startPoint x: 849, startPoint y: 400, endPoint x: 743, endPoint y: 313, distance: 137.6
click at [743, 313] on html "Vindi Pagamentos 14:17 diz: Boa tarde. Perdi meu acesso a verificação de dois f…" at bounding box center [835, 247] width 185 height 341
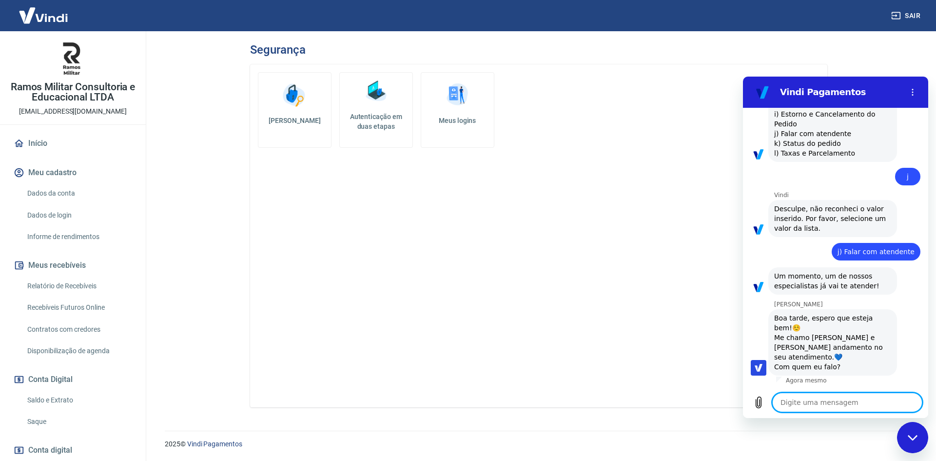
scroll to position [911, 0]
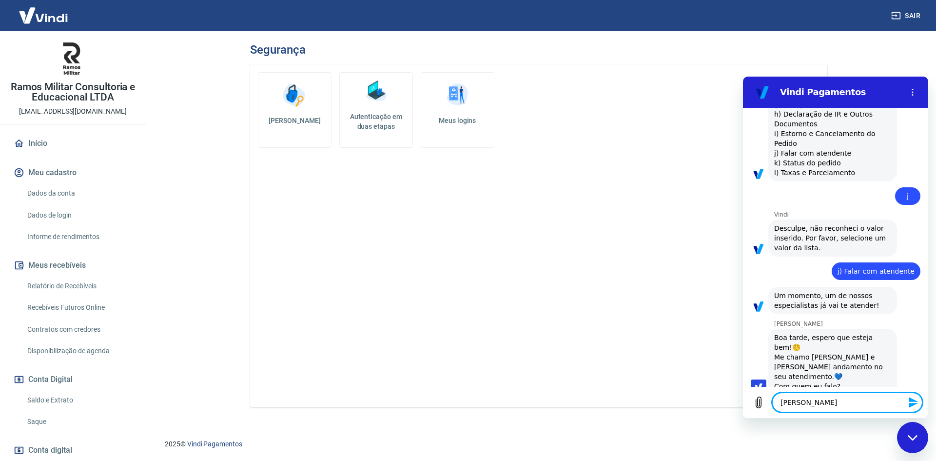
click at [790, 405] on textarea "[PERSON_NAME]" at bounding box center [847, 403] width 150 height 20
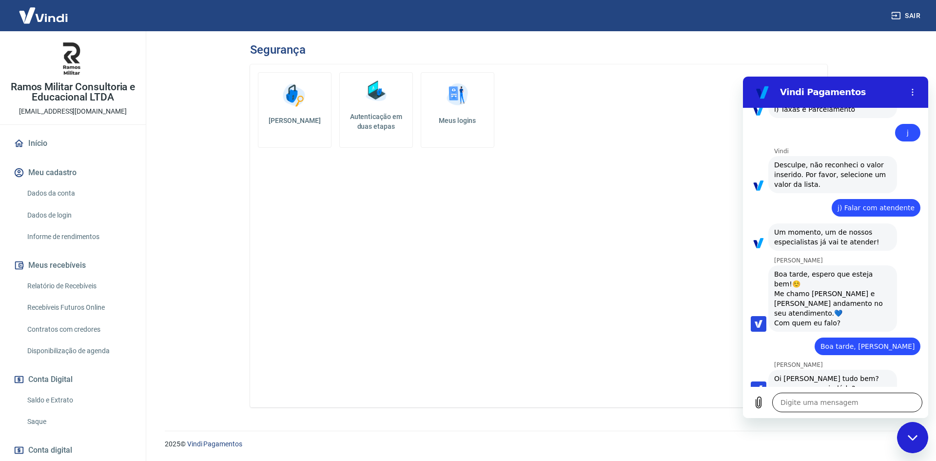
scroll to position [976, 0]
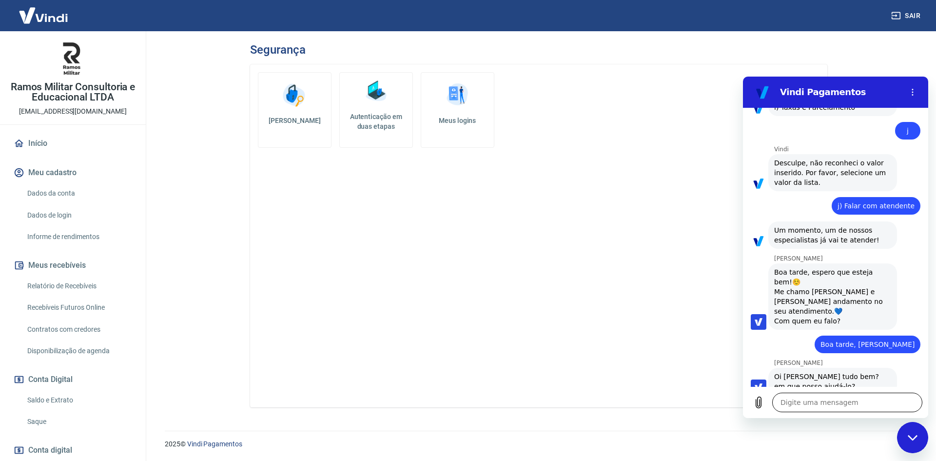
click at [821, 404] on textarea at bounding box center [847, 403] width 150 height 20
paste textarea "Boa tarde. Perdi meu acesso a verificação de dois fatores. Queria reintalar nov…"
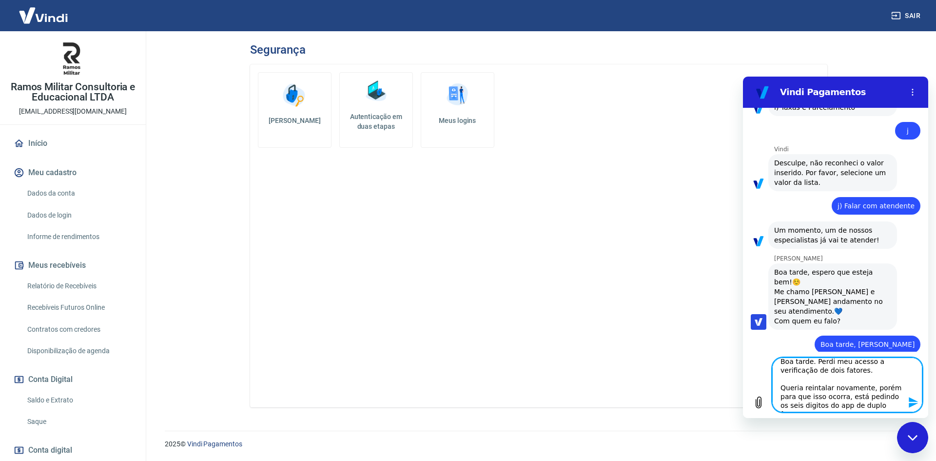
scroll to position [0, 0]
drag, startPoint x: 812, startPoint y: 366, endPoint x: 1483, endPoint y: 447, distance: 674.9
click at [743, 370] on html "Vindi Pagamentos 14:17 diz: Boa tarde. Perdi meu acesso a verificação de dois f…" at bounding box center [835, 247] width 185 height 341
click at [909, 405] on icon "Enviar mensagem" at bounding box center [914, 402] width 12 height 12
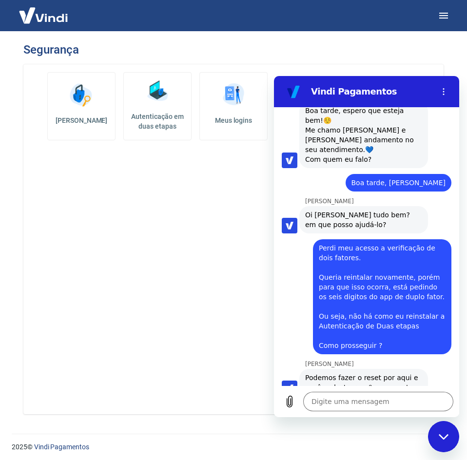
scroll to position [1139, 0]
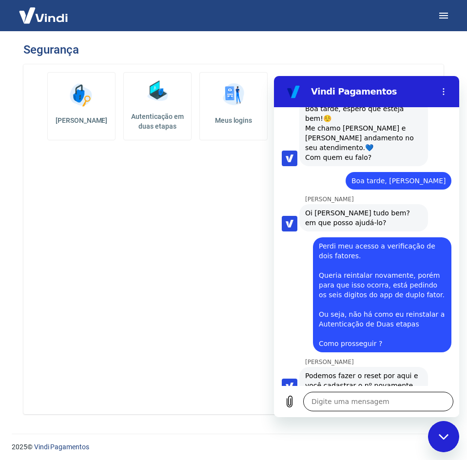
click at [386, 402] on textarea at bounding box center [378, 402] width 150 height 20
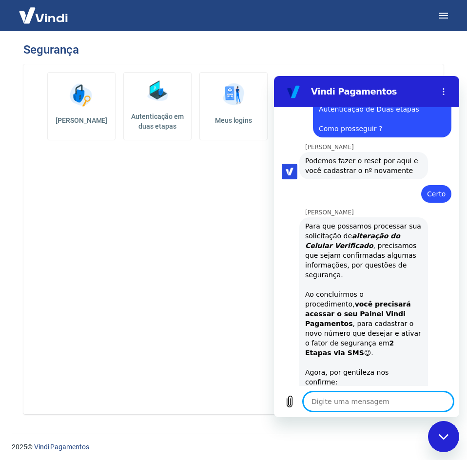
scroll to position [1376, 0]
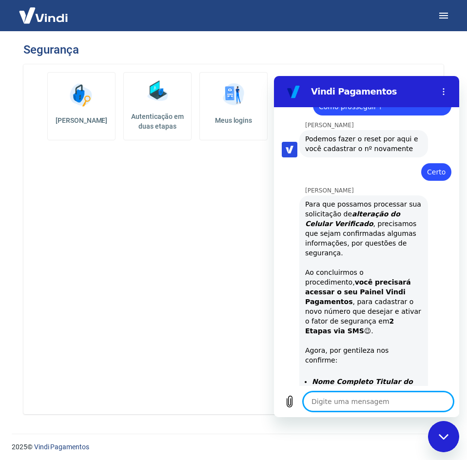
click at [366, 396] on textarea at bounding box center [378, 402] width 150 height 20
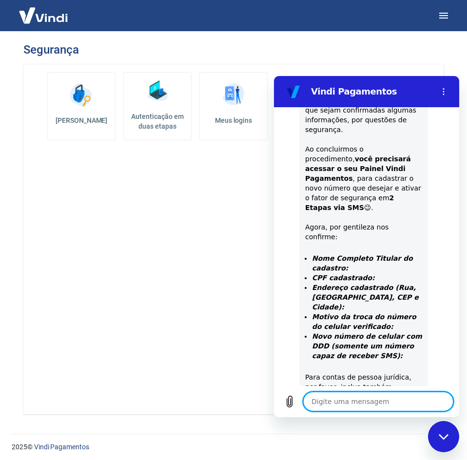
scroll to position [1506, 0]
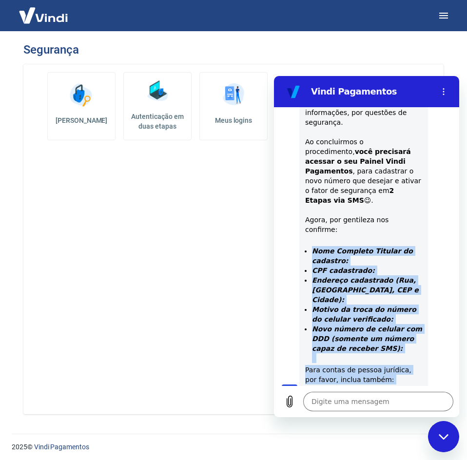
drag, startPoint x: 313, startPoint y: 202, endPoint x: 394, endPoint y: 335, distance: 155.7
click at [394, 335] on div "Para que possamos processar sua solicitação de alteração do Celular Verificado …" at bounding box center [363, 233] width 117 height 328
copy div "Nome Completo Titular do cadastro: CPF cadastrado: Endereço cadastrado (Rua, Ba…"
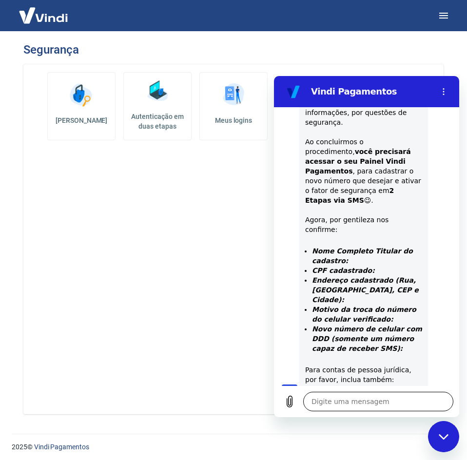
click at [375, 405] on textarea at bounding box center [378, 402] width 150 height 20
paste textarea "Nome Completo Titular do cadastro: CPF cadastrado: Endereço cadastrado (Rua, Ba…"
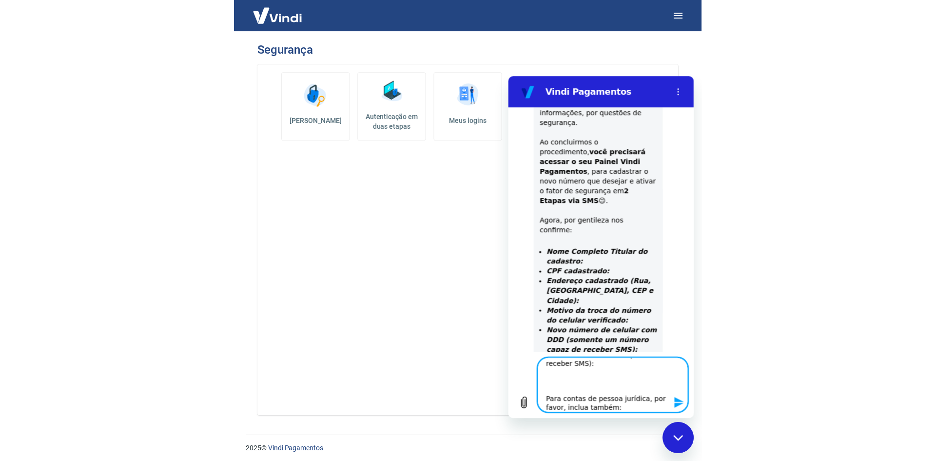
scroll to position [0, 0]
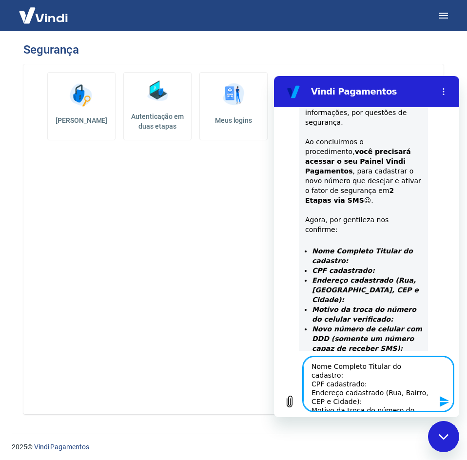
click at [380, 371] on textarea "Nome Completo Titular do cadastro: CPF cadastrado: Endereço cadastrado (Rua, Ba…" at bounding box center [378, 384] width 150 height 55
click at [434, 367] on textarea "Nome Completo Titular do cadastro: CPF cadastrado: Endereço cadastrado (Rua, Ba…" at bounding box center [378, 384] width 150 height 55
click at [412, 388] on textarea "Nome Completo Titular do cadastro: [PERSON_NAME] CPF cadastrado: Endereço cadas…" at bounding box center [378, 384] width 150 height 55
click at [400, 383] on textarea "Nome Completo Titular do cadastro: [PERSON_NAME] CPF cadastrado: Endereço cadas…" at bounding box center [378, 384] width 150 height 55
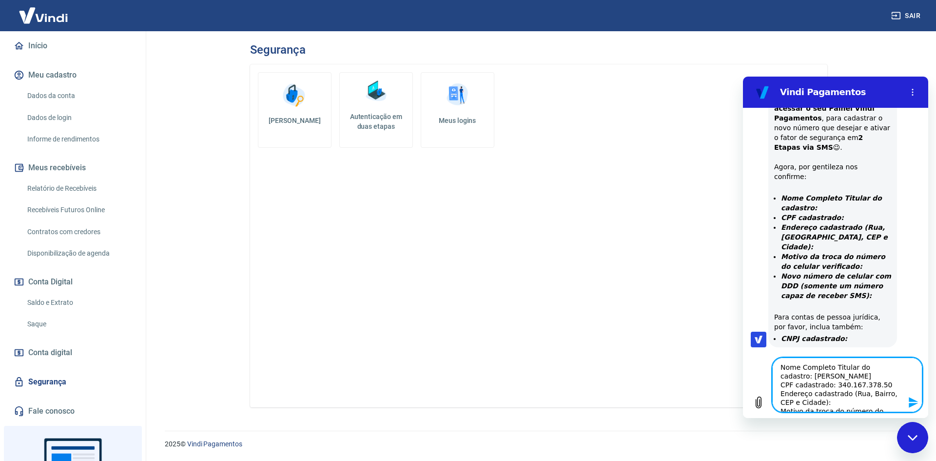
click at [831, 402] on textarea "Nome Completo Titular do cadastro: [PERSON_NAME] CPF cadastrado: 340.167.378.50…" at bounding box center [847, 384] width 150 height 55
paste textarea "[GEOGRAPHIC_DATA]"
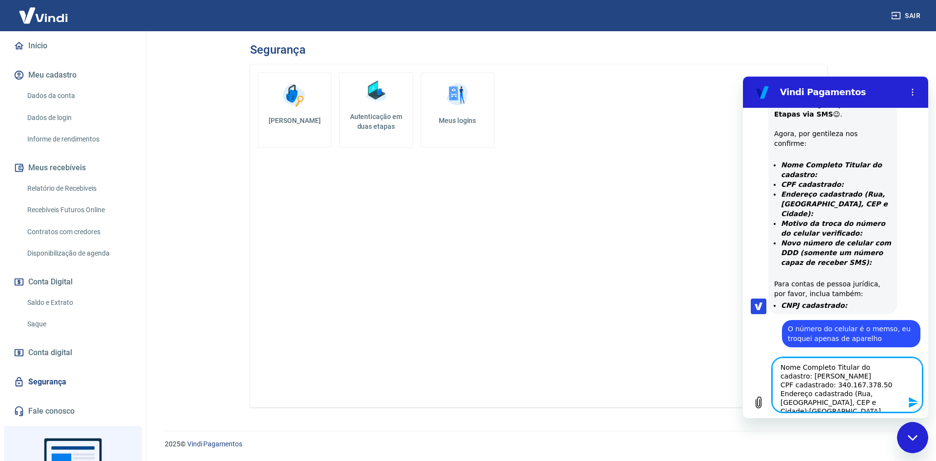
scroll to position [49, 0]
click at [823, 364] on textarea "Nome Completo Titular do cadastro: [PERSON_NAME] CPF cadastrado: 340.167.378.50…" at bounding box center [847, 384] width 150 height 55
drag, startPoint x: 892, startPoint y: 399, endPoint x: 768, endPoint y: 400, distance: 123.9
click at [768, 400] on div "Digite uma mensagem Nome Completo Titular do cadastro: [PERSON_NAME] CPF cadast…" at bounding box center [835, 385] width 185 height 66
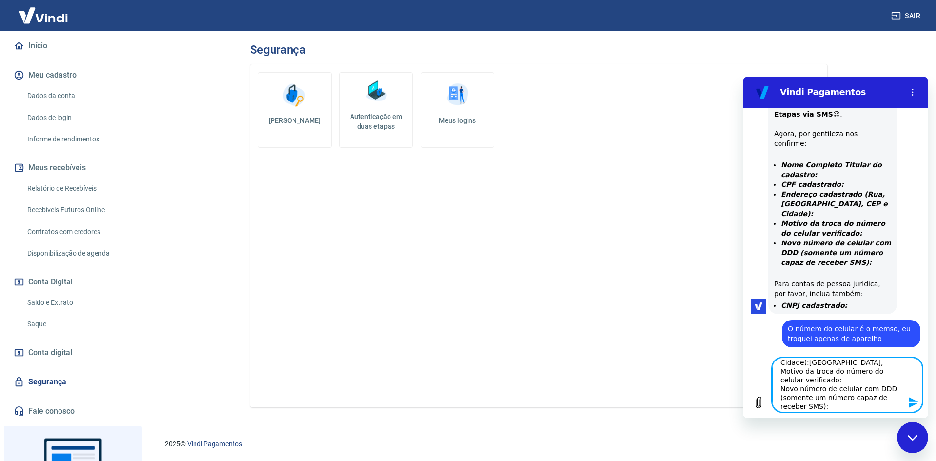
scroll to position [0, 0]
click at [886, 398] on textarea "Nome Completo Titular do cadastro: [PERSON_NAME] CPF cadastrado: 340.167.378.50…" at bounding box center [847, 384] width 150 height 55
click at [849, 377] on textarea "Nome Completo Titular do cadastro: [PERSON_NAME] CPF cadastrado: 340.167.378.50…" at bounding box center [847, 384] width 150 height 55
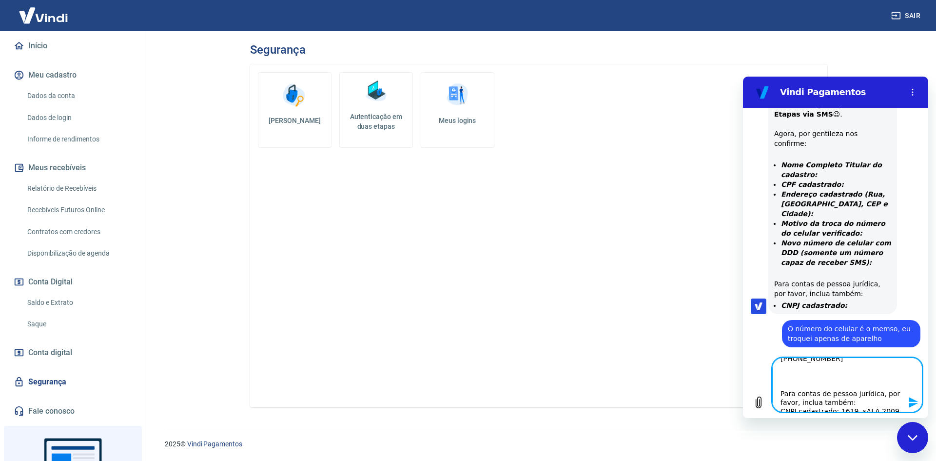
drag, startPoint x: 891, startPoint y: 407, endPoint x: 836, endPoint y: 406, distance: 54.6
click at [836, 406] on textarea "Nome Completo Titular do cadastro: [PERSON_NAME] CPF cadastrado: 340.167.378.50…" at bounding box center [847, 384] width 150 height 55
paste textarea "37.008.767/0001-77"
click at [912, 403] on icon "Enviar mensagem" at bounding box center [913, 402] width 9 height 11
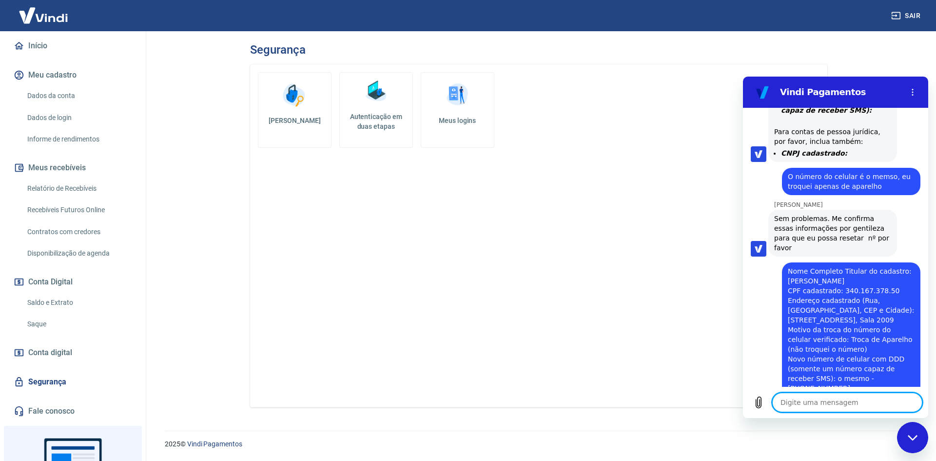
scroll to position [1747, 0]
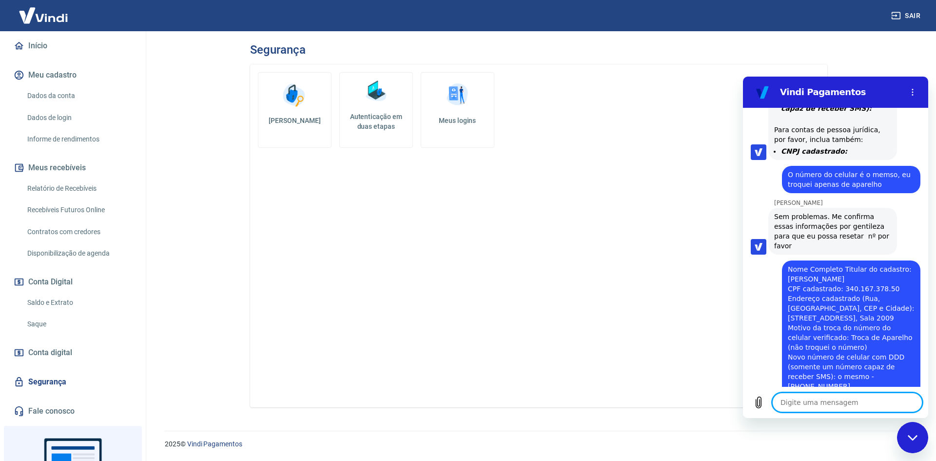
click at [611, 291] on div "Alterar senha Autenticação em duas etapas Meus logins" at bounding box center [538, 235] width 577 height 343
click at [870, 401] on textarea at bounding box center [847, 403] width 150 height 20
paste textarea "Várzea da Barra Funda"
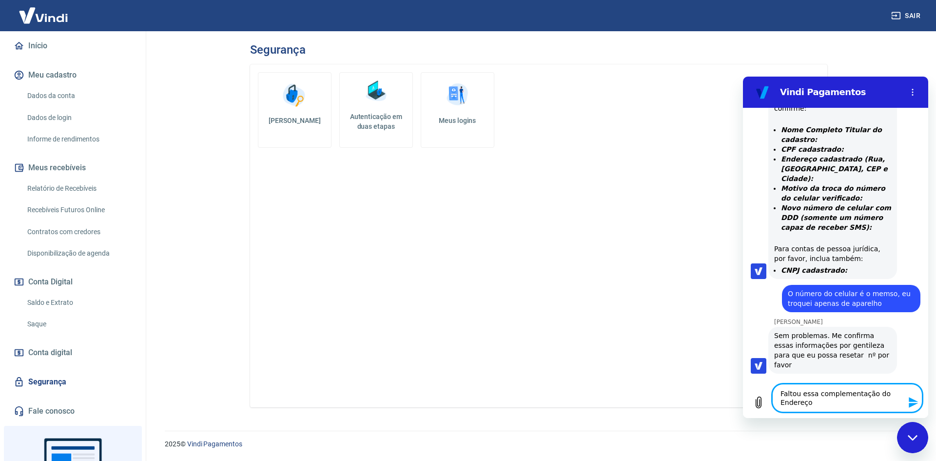
scroll to position [1581, 0]
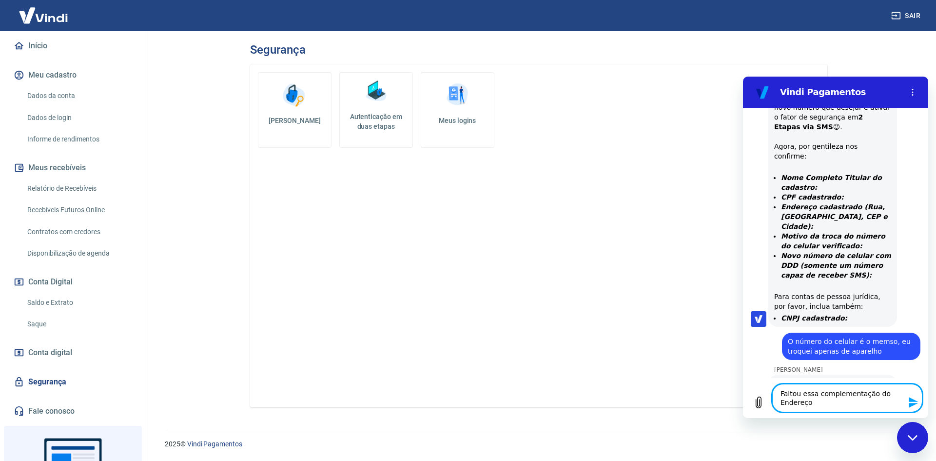
click at [911, 402] on icon "Enviar mensagem" at bounding box center [914, 402] width 12 height 12
click at [872, 405] on textarea at bounding box center [847, 403] width 150 height 20
paste textarea "CEP: 01.139-003"
click at [915, 402] on icon "Enviar mensagem" at bounding box center [914, 402] width 12 height 12
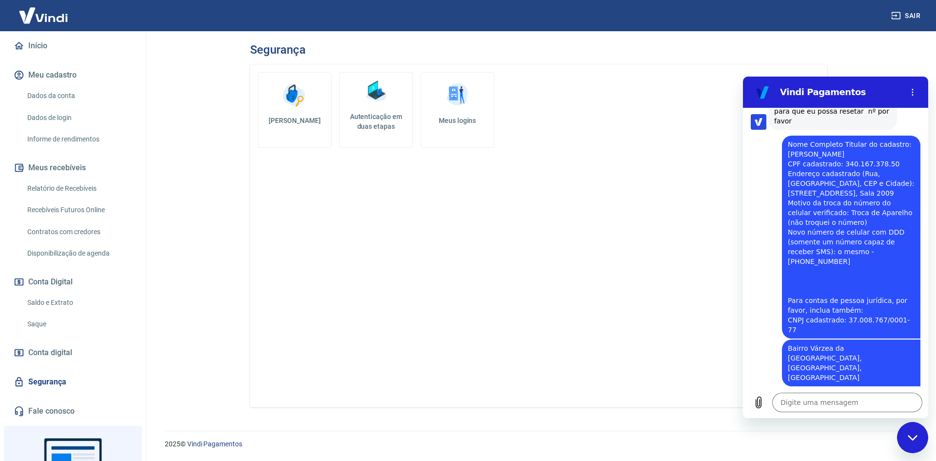
scroll to position [1874, 0]
click at [821, 398] on textarea at bounding box center [847, 403] width 150 height 20
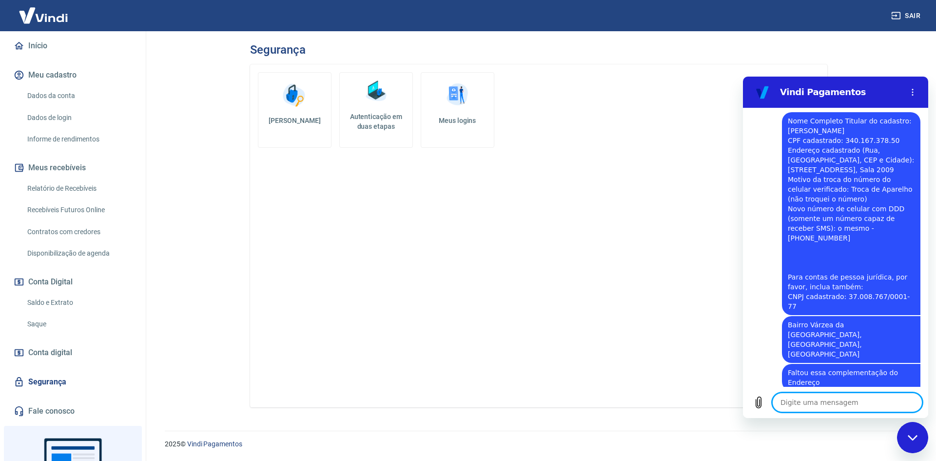
scroll to position [1898, 0]
click at [788, 401] on textarea at bounding box center [847, 403] width 150 height 20
click at [811, 403] on textarea at bounding box center [847, 403] width 150 height 20
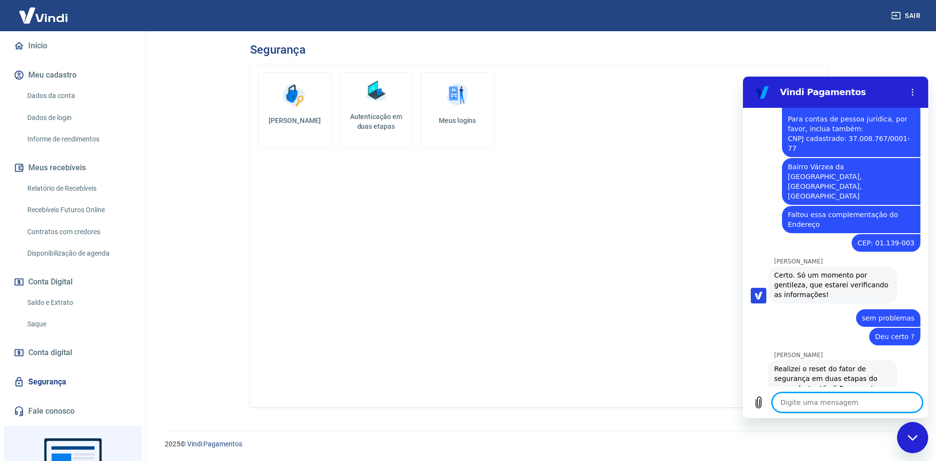
scroll to position [2056, 0]
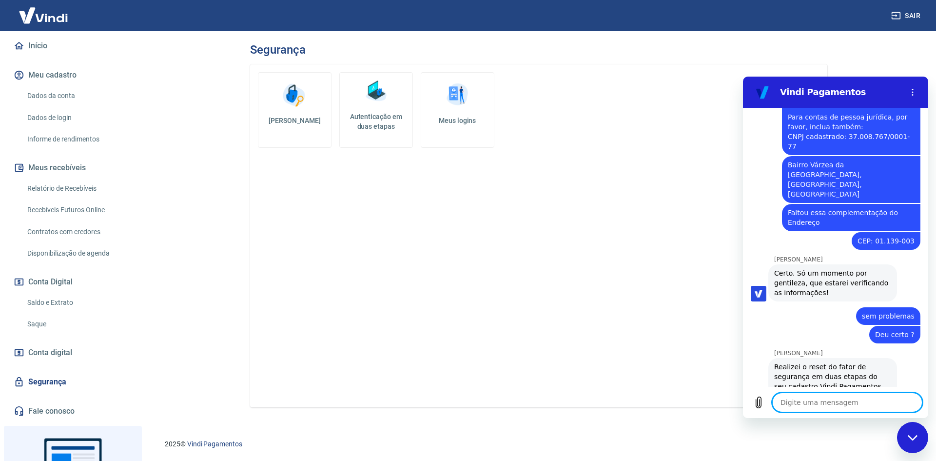
click at [826, 441] on link "[URL][DOMAIN_NAME]" at bounding box center [835, 445] width 83 height 8
click at [871, 394] on textarea at bounding box center [847, 403] width 150 height 20
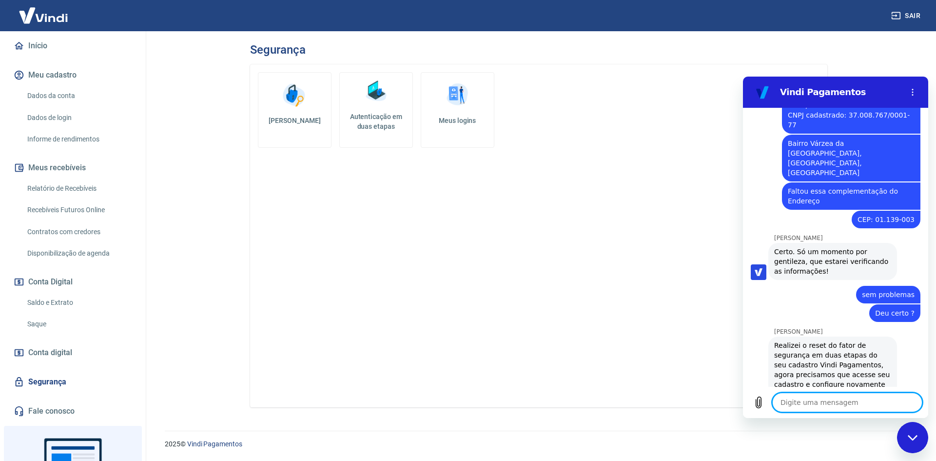
scroll to position [2079, 0]
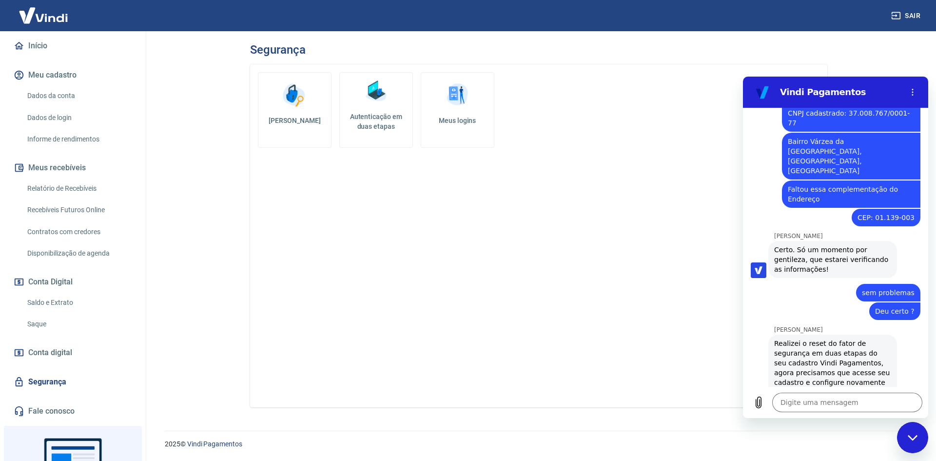
drag, startPoint x: 479, startPoint y: 220, endPoint x: 662, endPoint y: 16, distance: 274.2
click at [479, 220] on div "Alterar senha Autenticação em duas etapas Meus logins" at bounding box center [538, 235] width 577 height 343
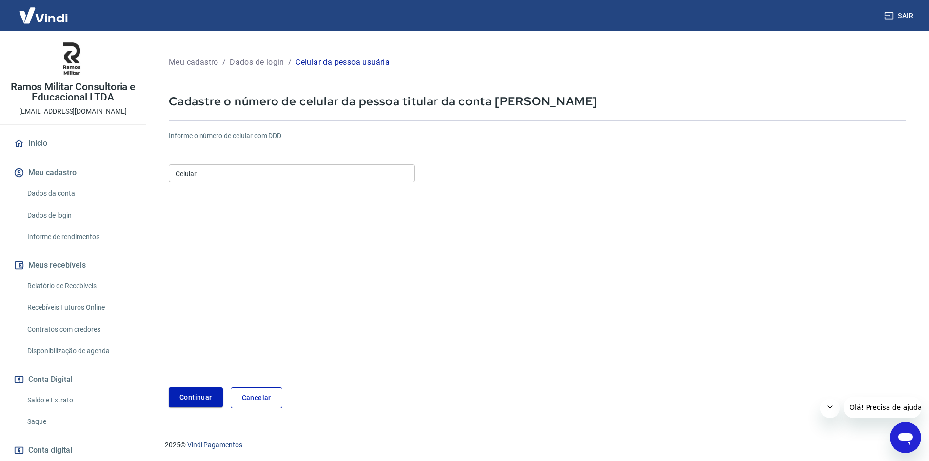
click at [316, 178] on input "Celular" at bounding box center [292, 173] width 246 height 18
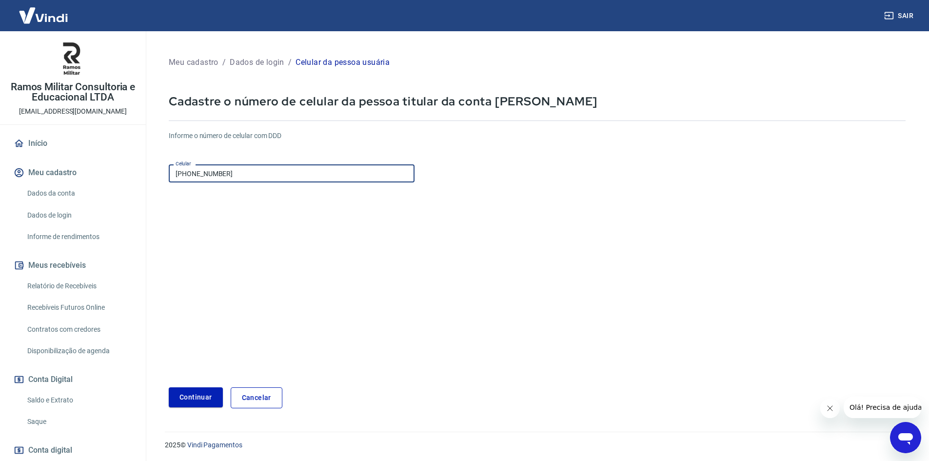
type input "(11) 98539-5553"
click at [201, 386] on form "Informe o número de celular com DDD Celular (11) 98539-5553 Celular Continuar C…" at bounding box center [537, 265] width 737 height 285
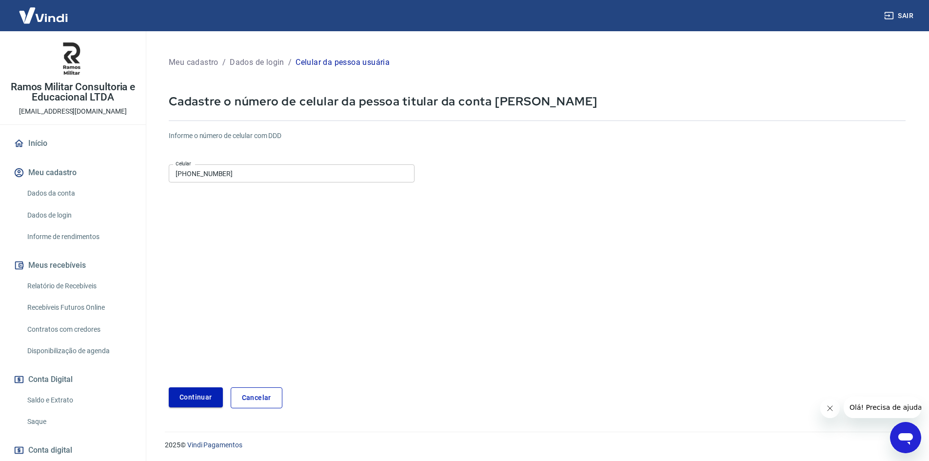
click at [200, 393] on button "Continuar" at bounding box center [196, 397] width 54 height 20
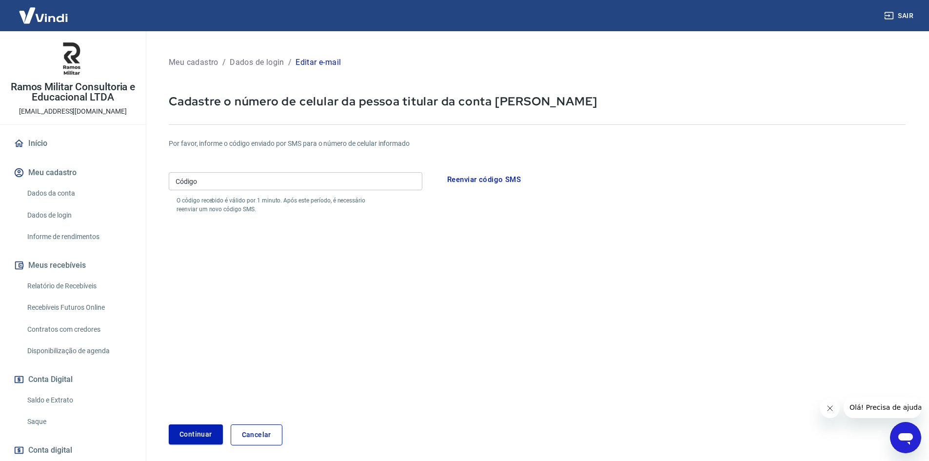
click at [339, 179] on input "Código" at bounding box center [296, 181] width 254 height 18
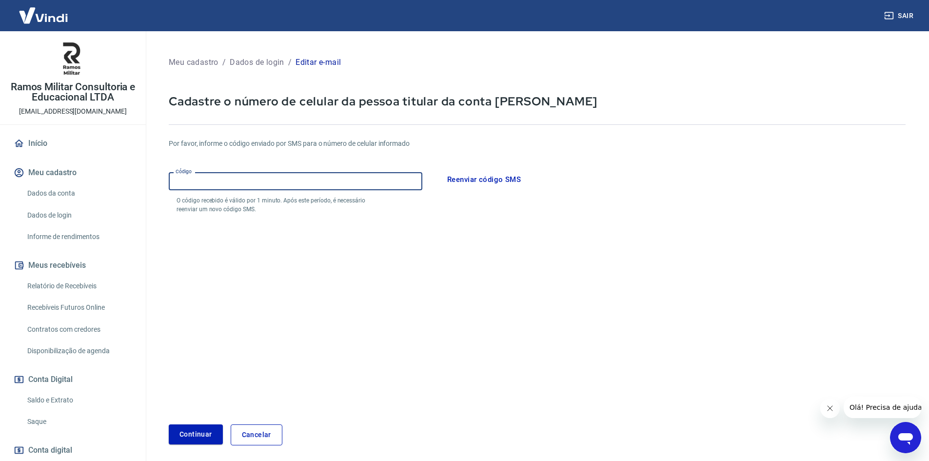
click at [412, 179] on input "Código" at bounding box center [296, 181] width 254 height 18
type input "509888"
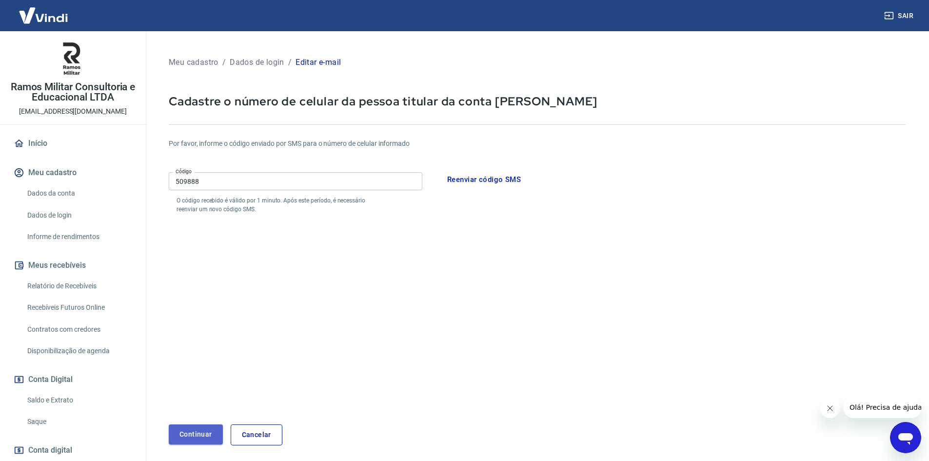
click at [218, 433] on button "Continuar" at bounding box center [196, 434] width 54 height 20
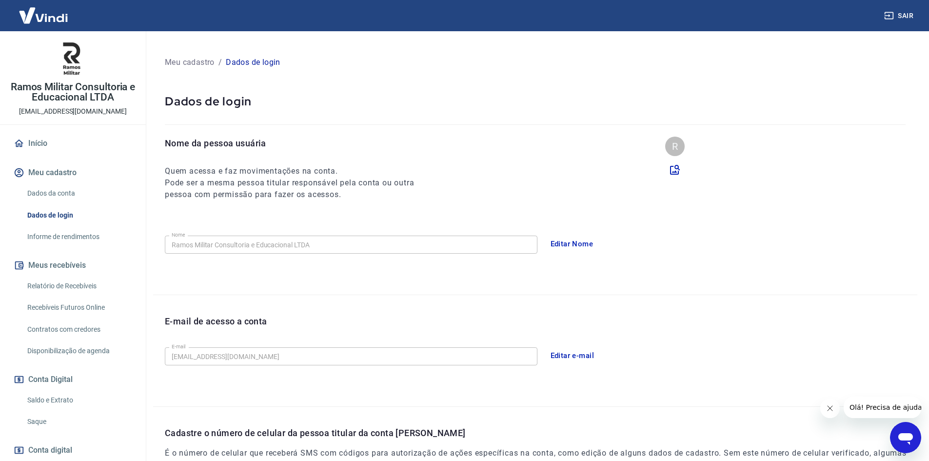
click at [199, 63] on p "Meu cadastro" at bounding box center [190, 63] width 50 height 12
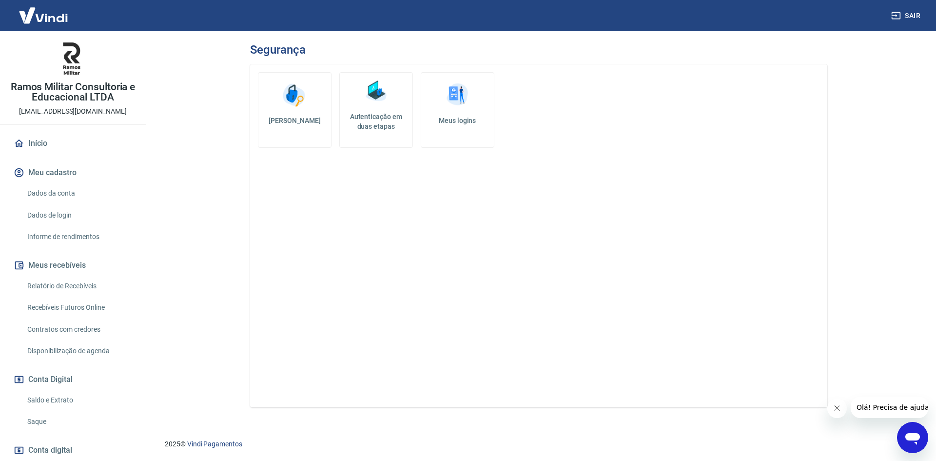
click at [392, 105] on link "Autenticação em duas etapas" at bounding box center [376, 110] width 74 height 76
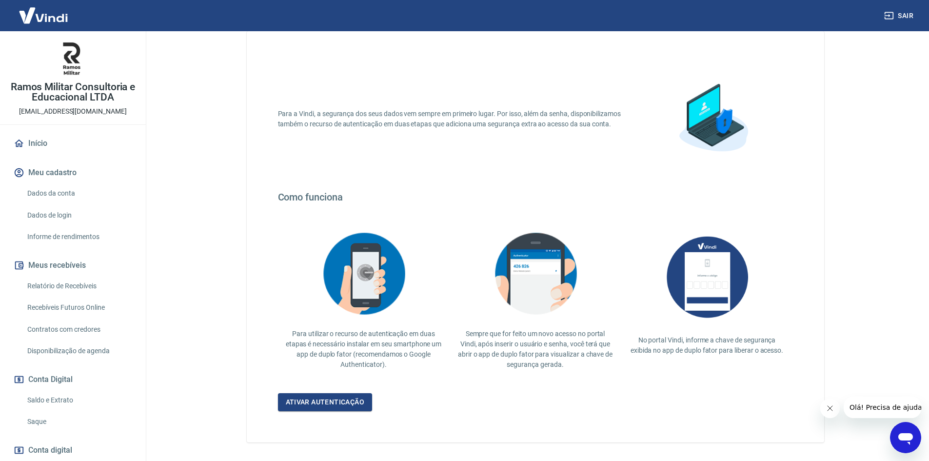
scroll to position [68, 0]
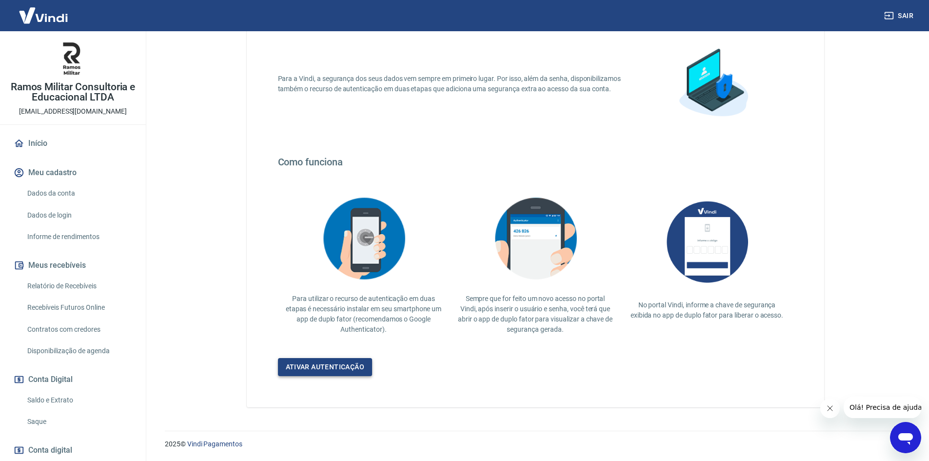
click at [356, 362] on link "Ativar autenticação" at bounding box center [325, 367] width 95 height 18
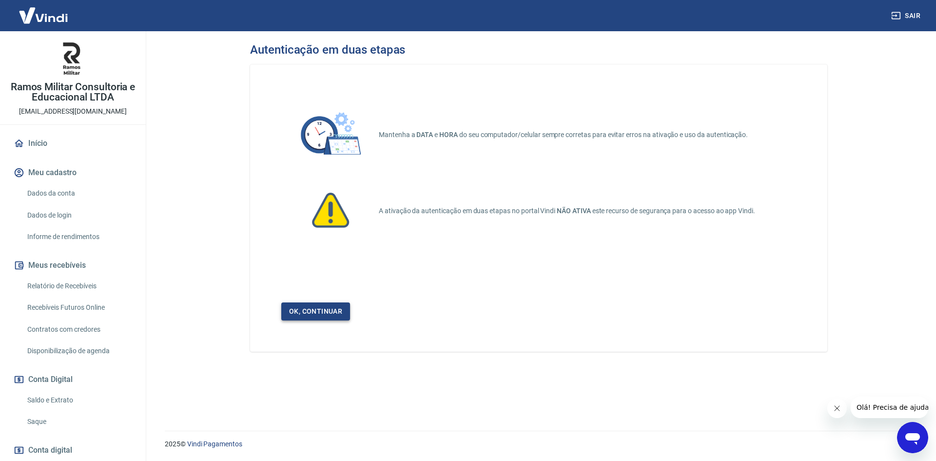
click at [320, 309] on link "Ok, continuar" at bounding box center [315, 311] width 69 height 18
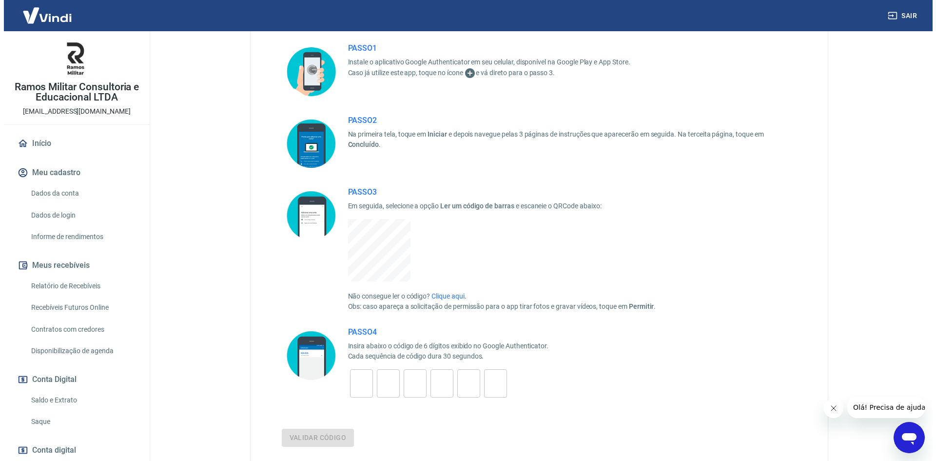
scroll to position [146, 0]
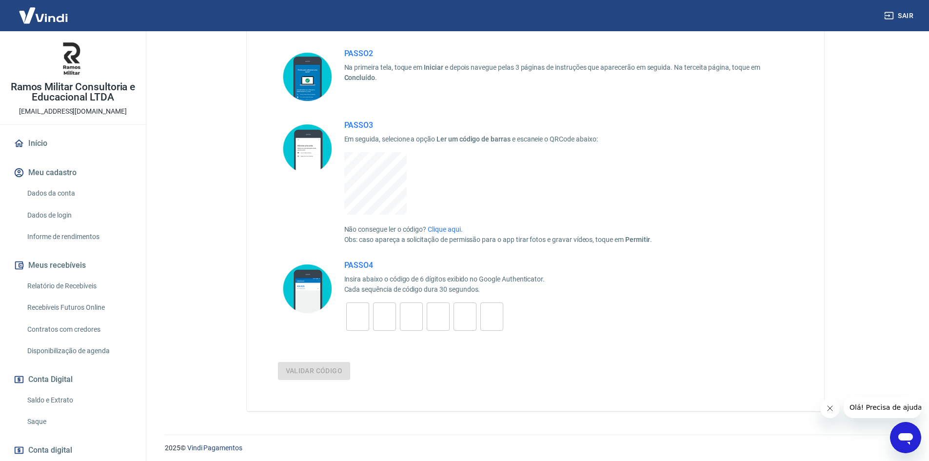
click at [353, 316] on input "tel" at bounding box center [357, 316] width 23 height 21
type input "5"
type input "1"
type input "2"
type input "3"
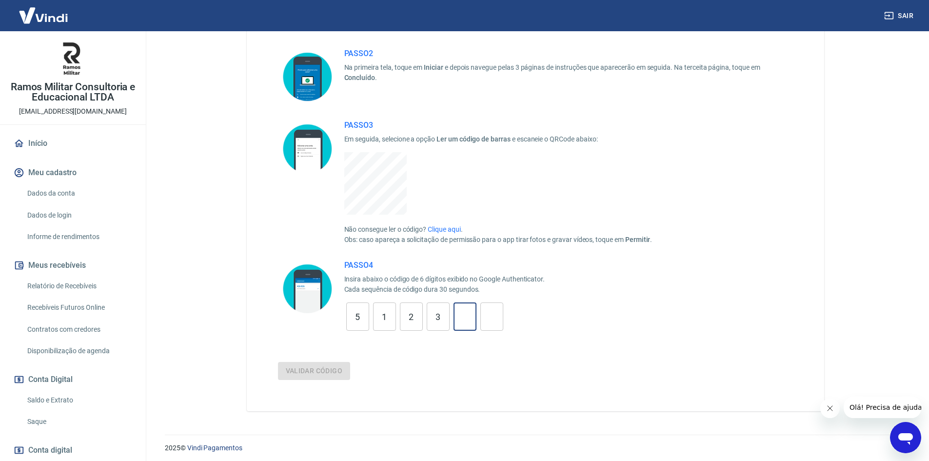
type input "9"
click at [311, 371] on button "Validar código" at bounding box center [314, 371] width 73 height 18
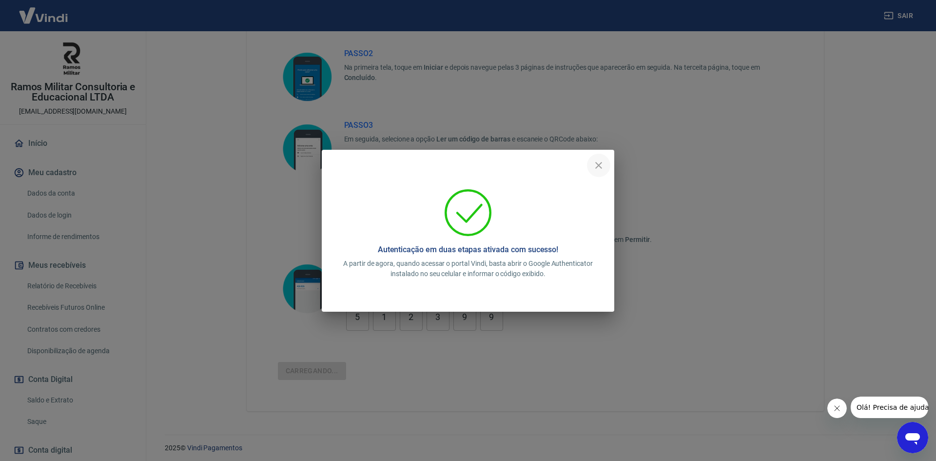
click at [598, 167] on icon "close" at bounding box center [599, 165] width 12 height 12
